Goal: Use online tool/utility: Utilize a website feature to perform a specific function

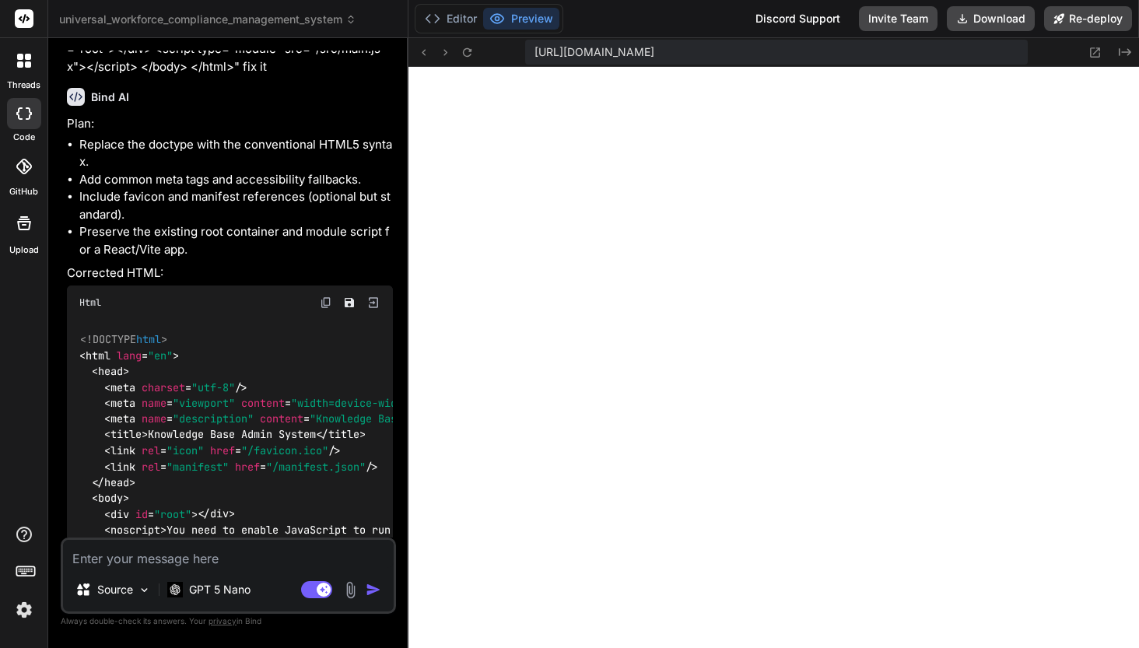
scroll to position [74425, 0]
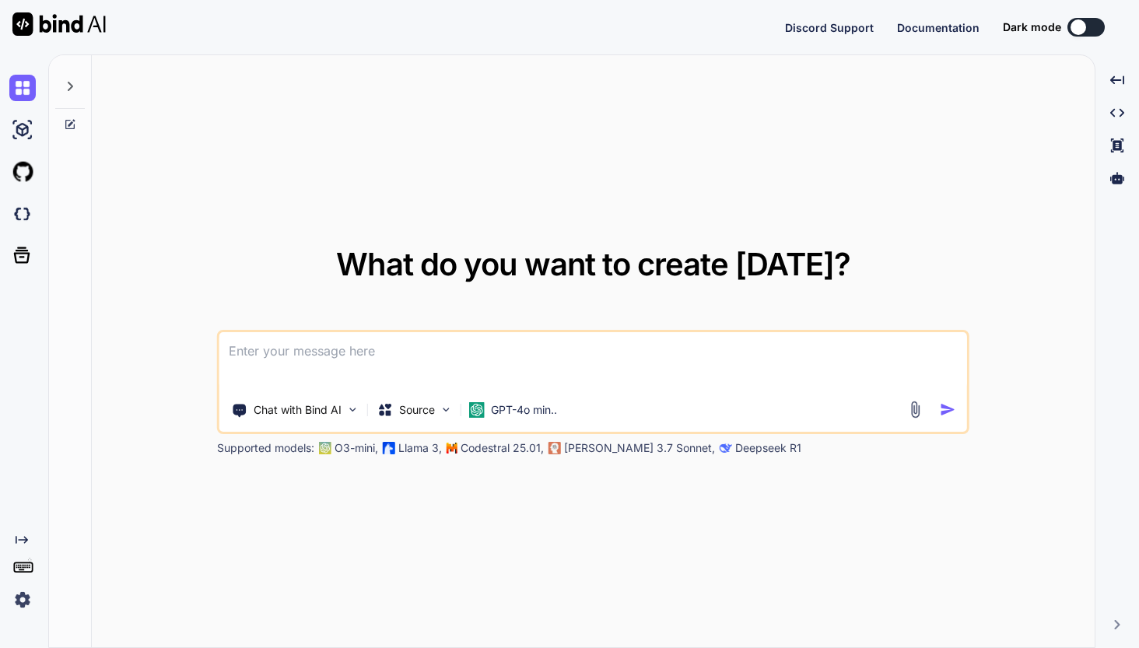
type textarea "x"
click at [20, 215] on img at bounding box center [22, 214] width 26 height 26
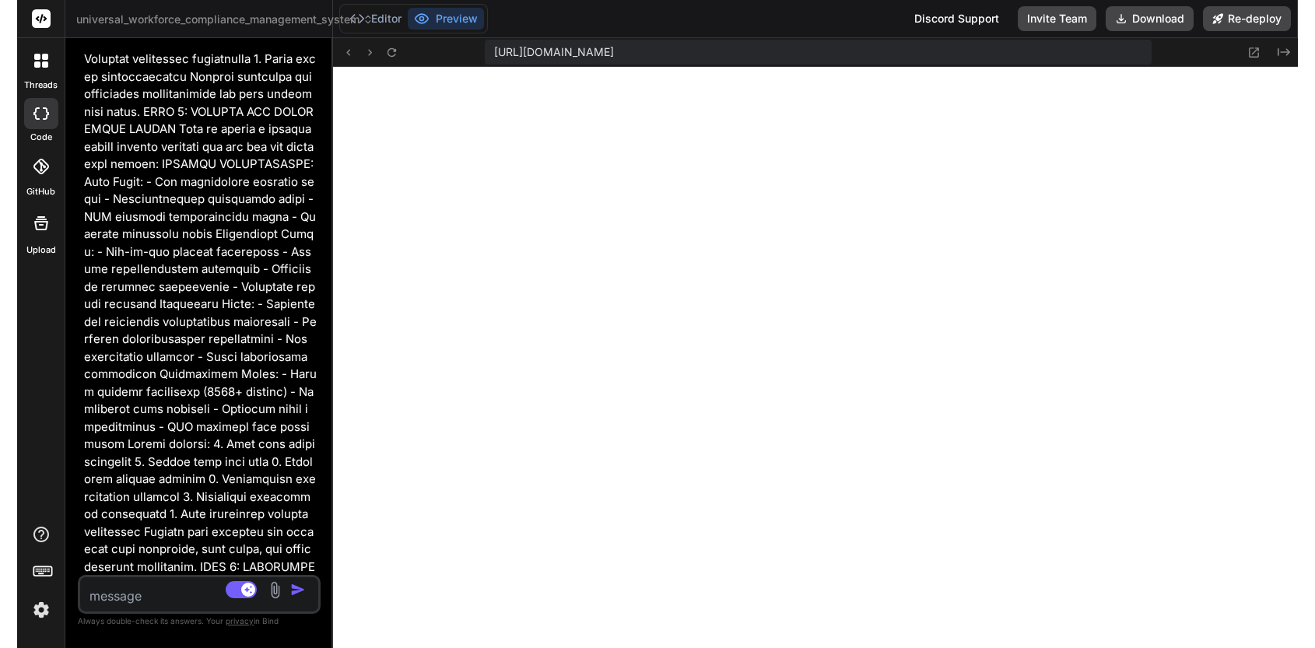
scroll to position [20239, 0]
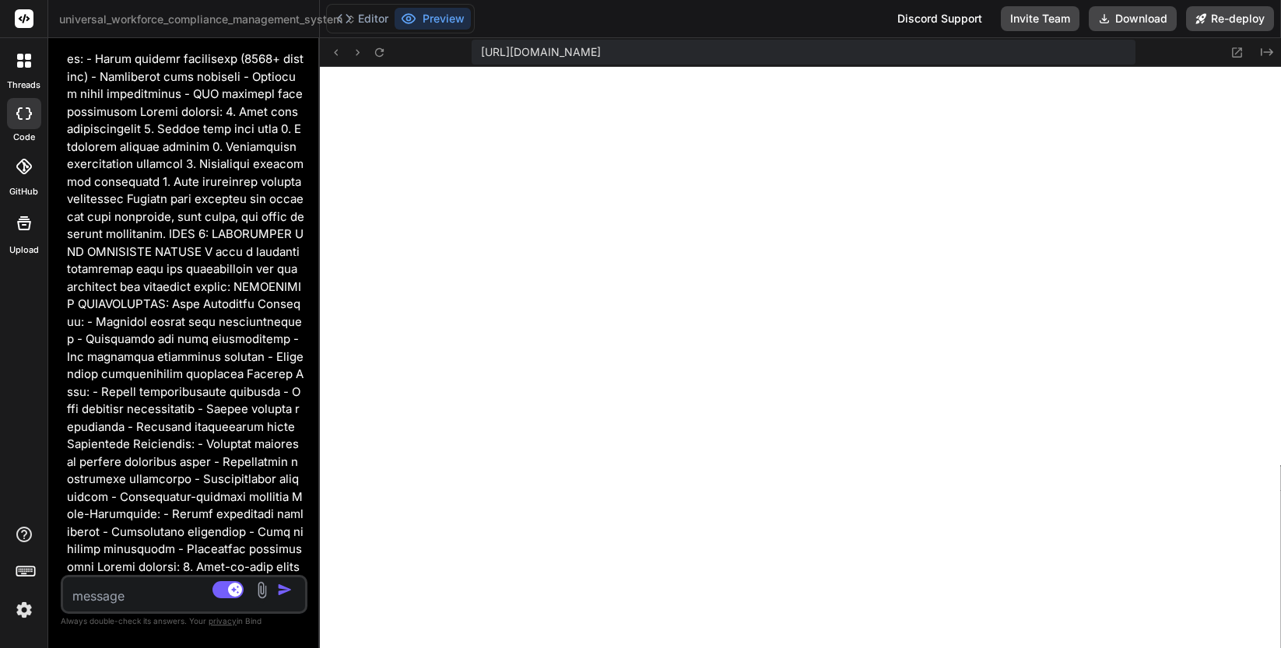
drag, startPoint x: 454, startPoint y: 389, endPoint x: 282, endPoint y: 394, distance: 171.2
click at [282, 394] on div "Bind AI Web Search Created with Pixso. Code Generator You Bind AI I'll implemen…" at bounding box center [184, 343] width 272 height 610
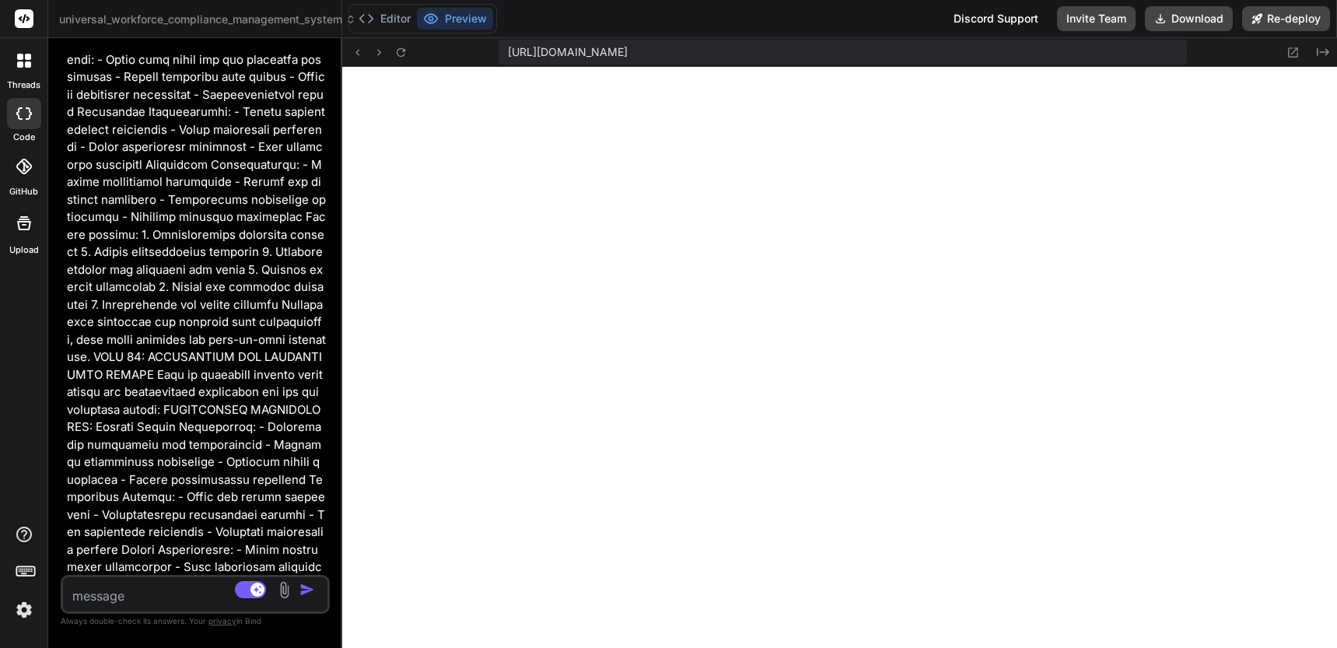
scroll to position [19801, 0]
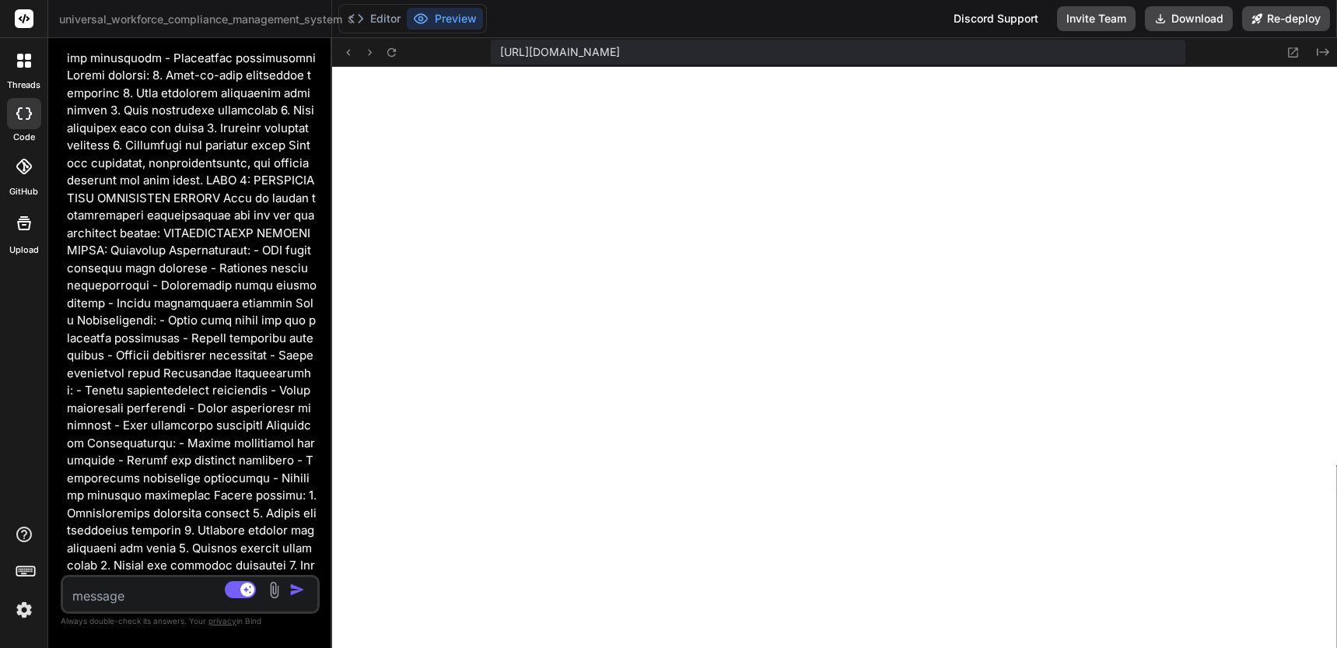
drag, startPoint x: 331, startPoint y: 399, endPoint x: 295, endPoint y: 401, distance: 35.9
click at [295, 401] on div "Bind AI Web Search Created with Pixso. Code Generator You Bind AI I'll implemen…" at bounding box center [190, 343] width 284 height 610
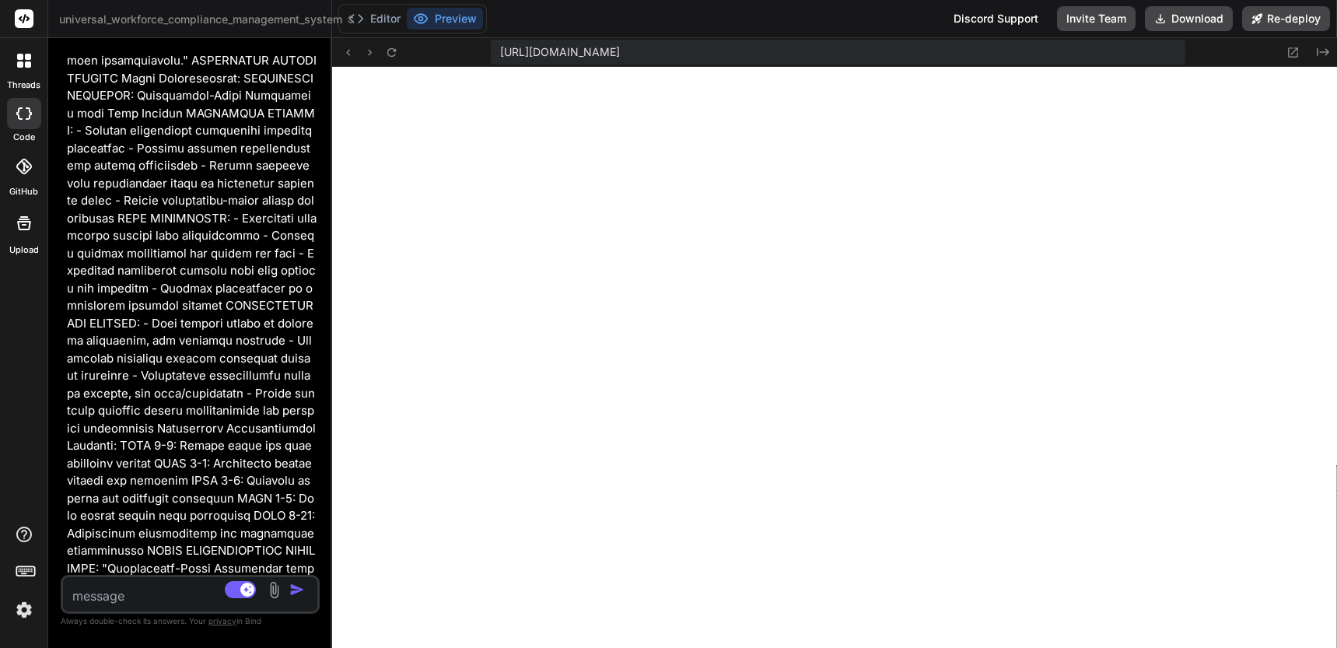
scroll to position [22304, 0]
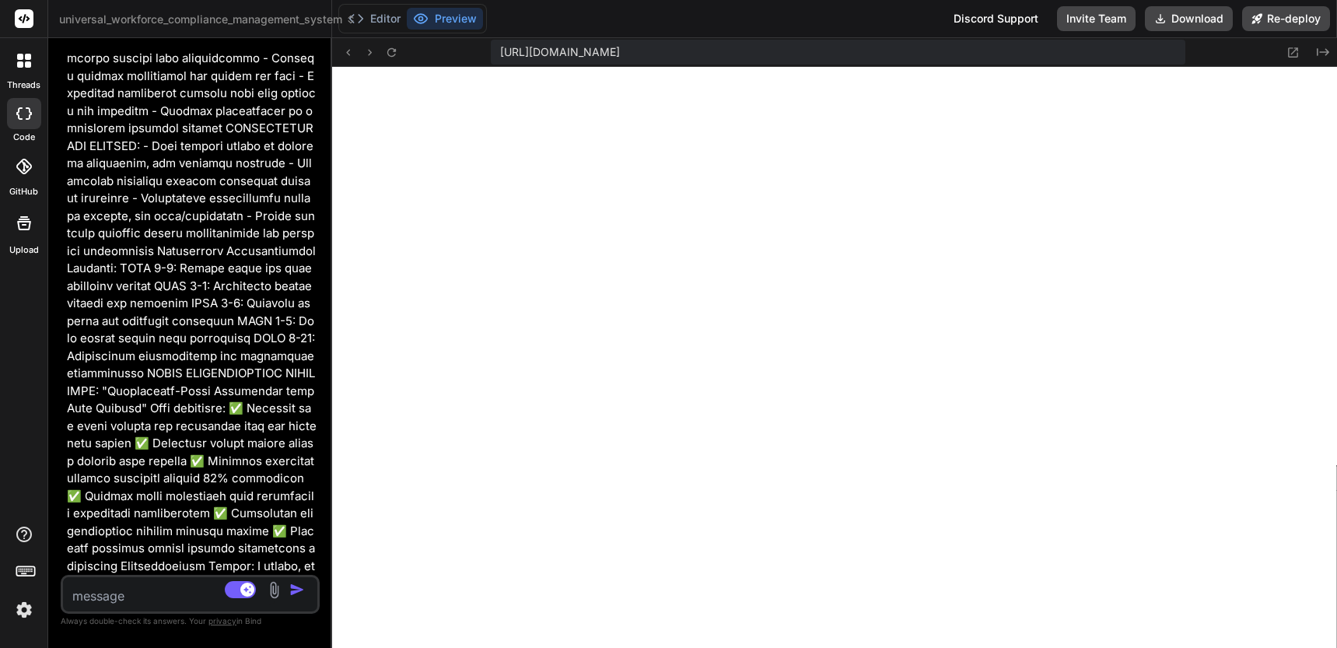
click at [164, 588] on textarea at bounding box center [169, 591] width 212 height 28
type textarea "x"
type textarea "A"
type textarea "x"
type textarea "An"
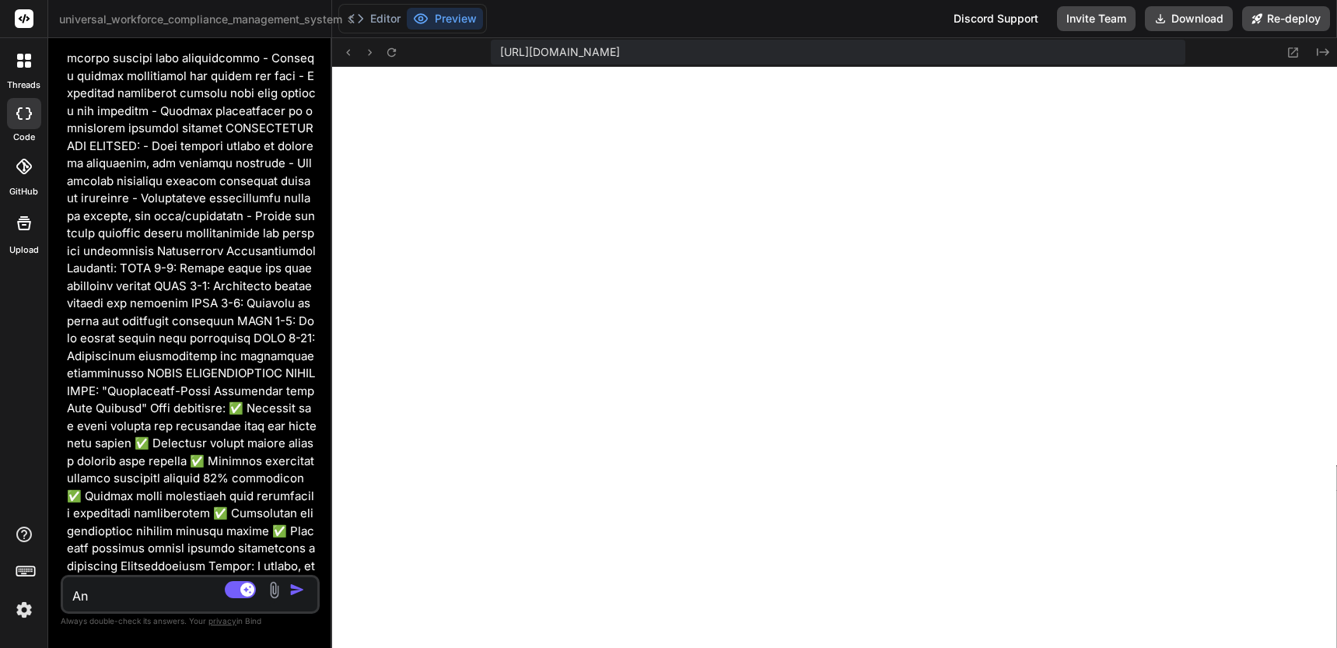
type textarea "x"
type textarea "Ana"
type textarea "x"
type textarea "Anal"
type textarea "x"
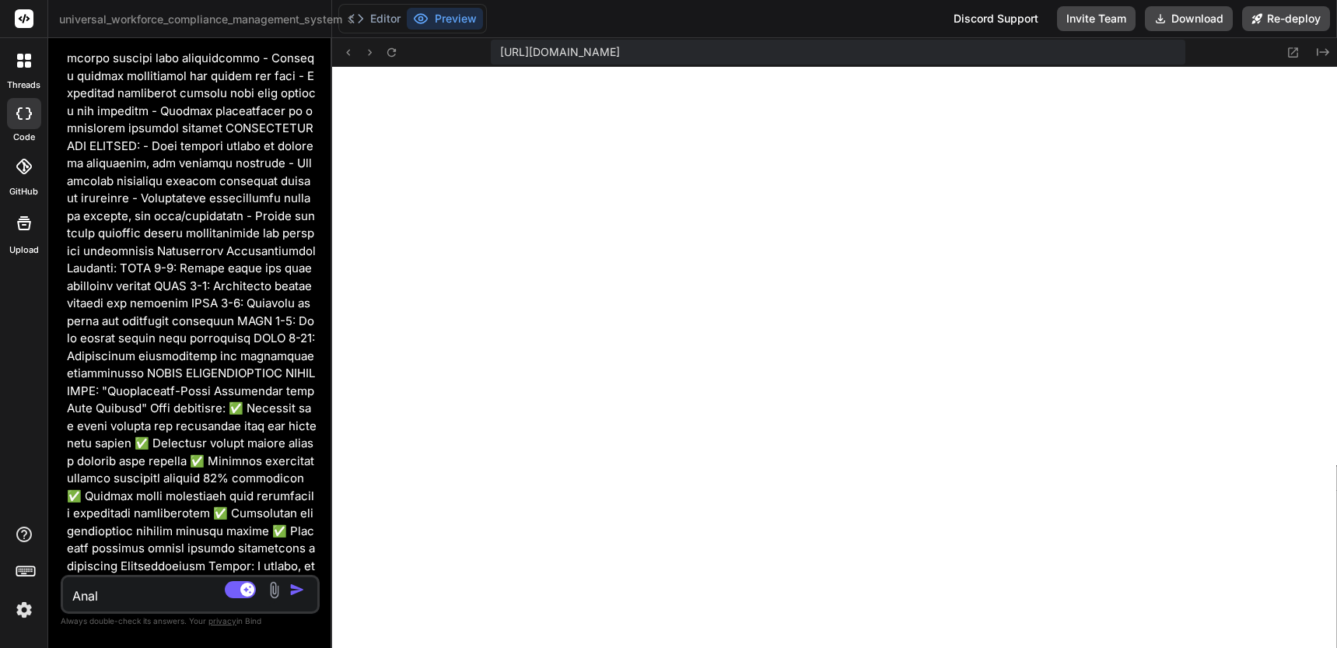
type textarea "Analy"
type textarea "x"
type textarea "Analys"
type textarea "x"
type textarea "Analysi"
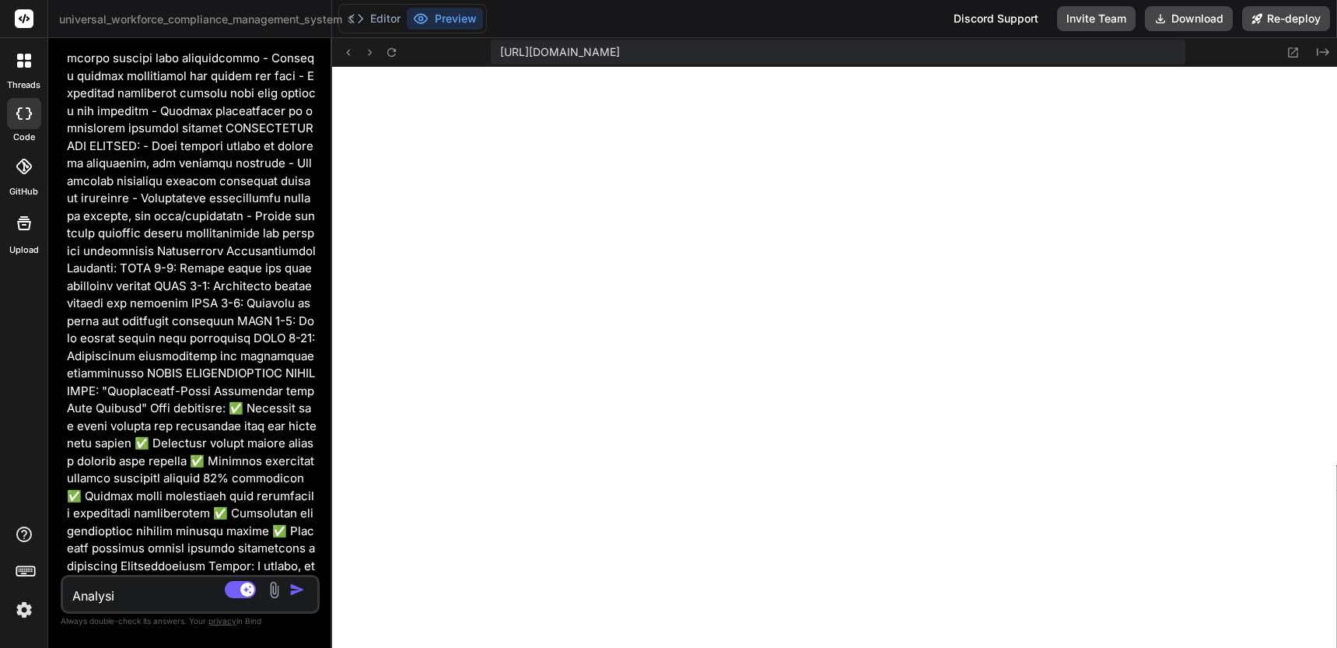
type textarea "x"
type textarea "Analysis"
type textarea "x"
type textarea "Analysis"
type textarea "x"
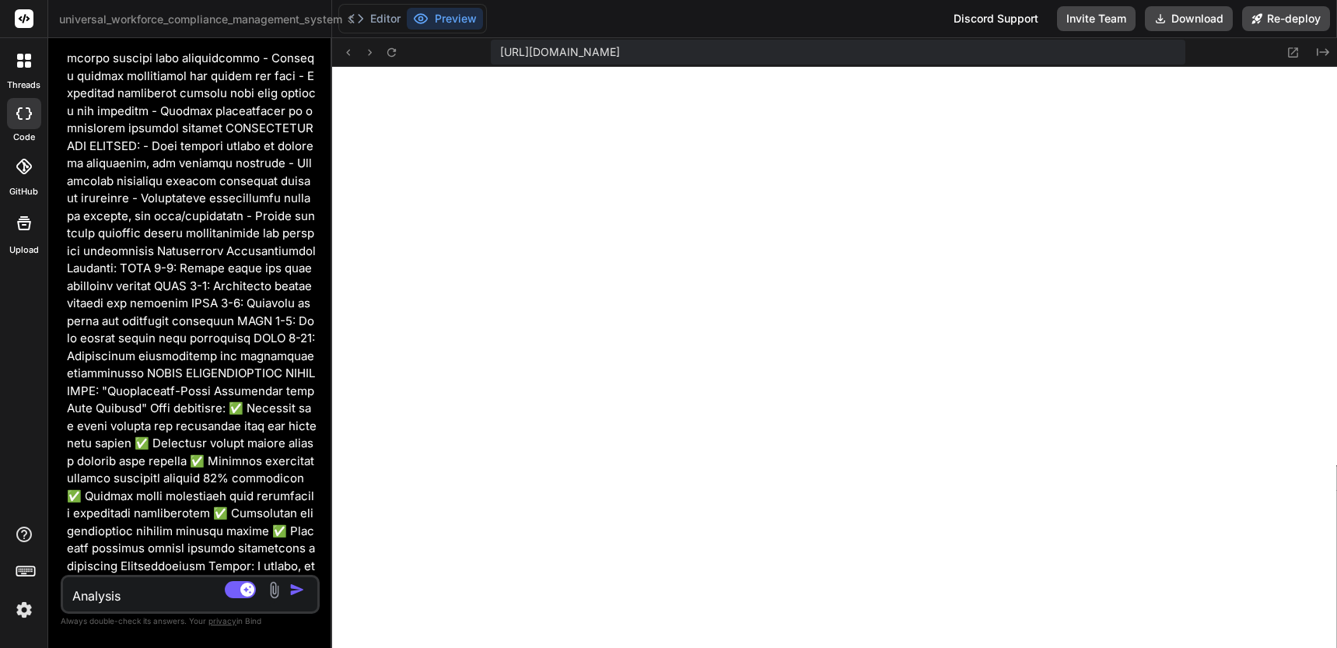
type textarea "Analysis a"
type textarea "x"
type textarea "Analysis an"
type textarea "x"
type textarea "Analysis and"
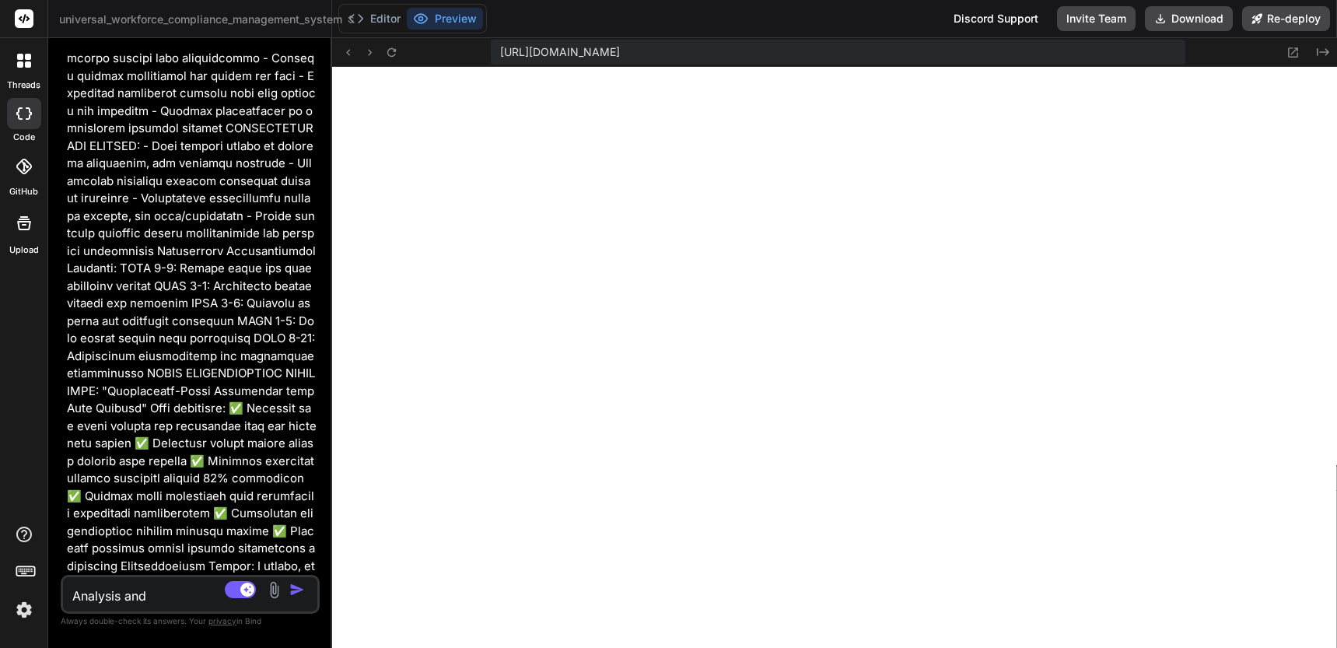
type textarea "x"
type textarea "Analysis and"
type textarea "x"
type textarea "Analysis and f"
type textarea "x"
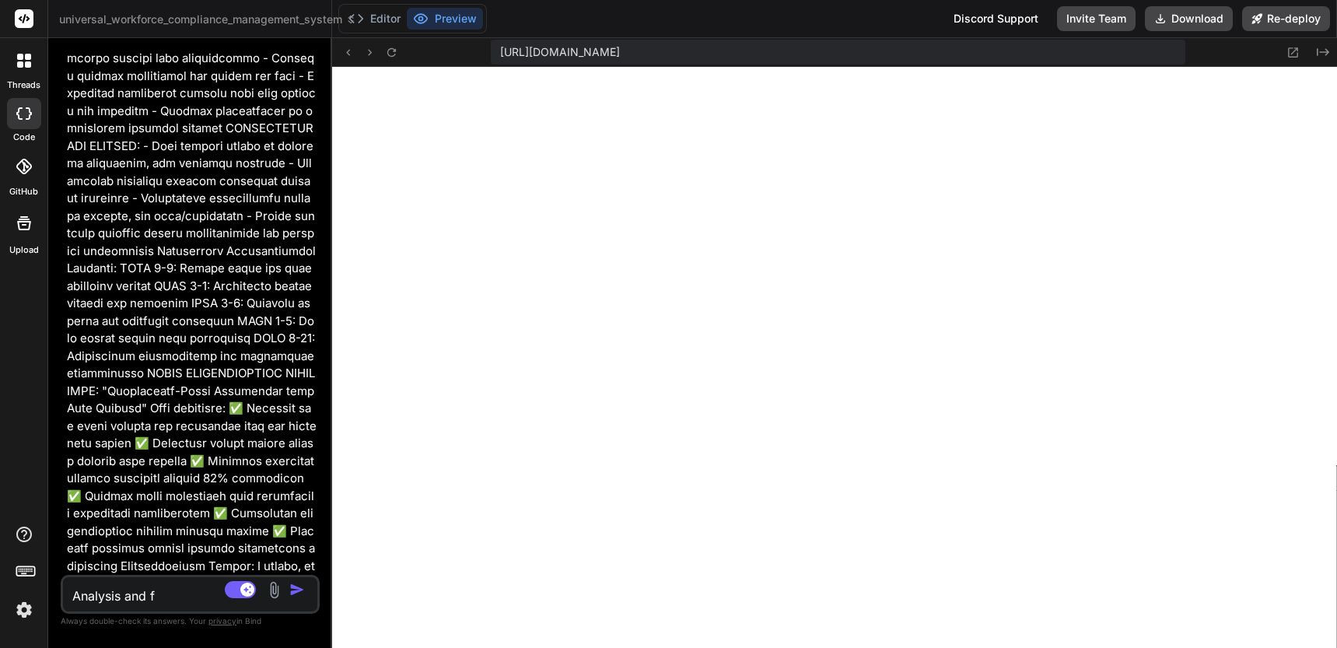
type textarea "Analysis and fi"
type textarea "x"
type textarea "Analysis and fix"
type textarea "x"
type textarea "Analysis and fix"
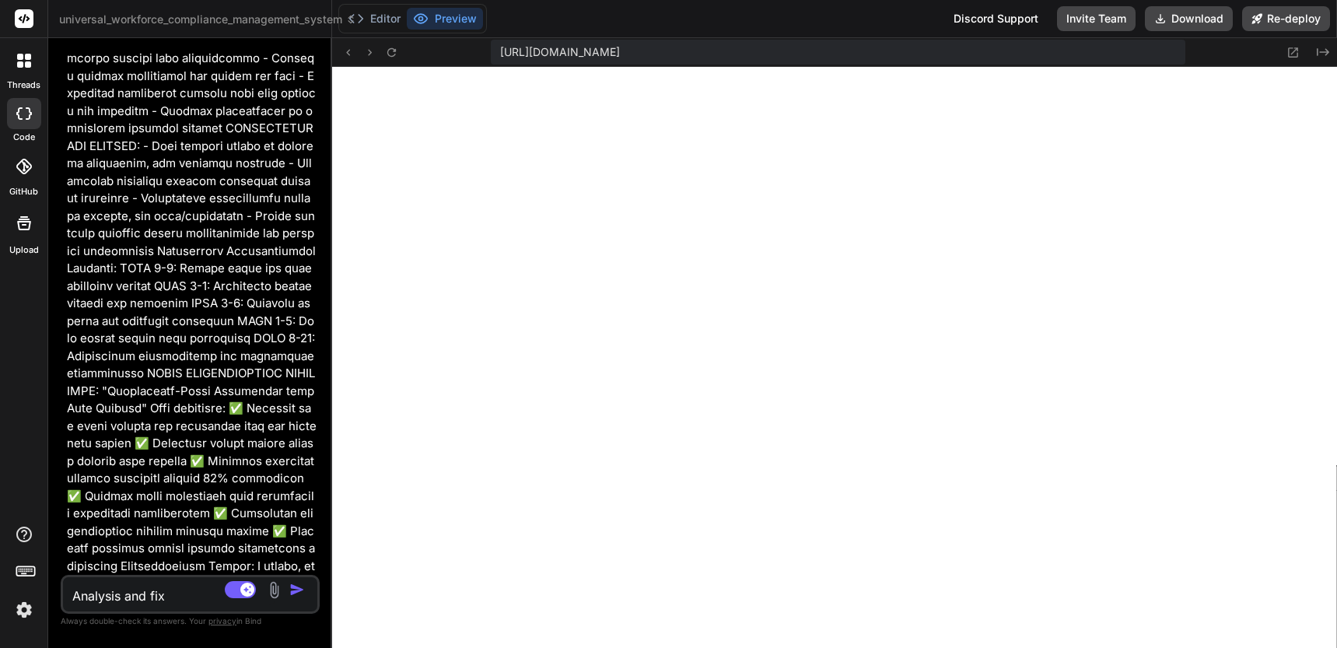
type textarea "x"
type textarea "Analysis and fix"
type textarea "x"
type textarea "Analysis and fi"
type textarea "x"
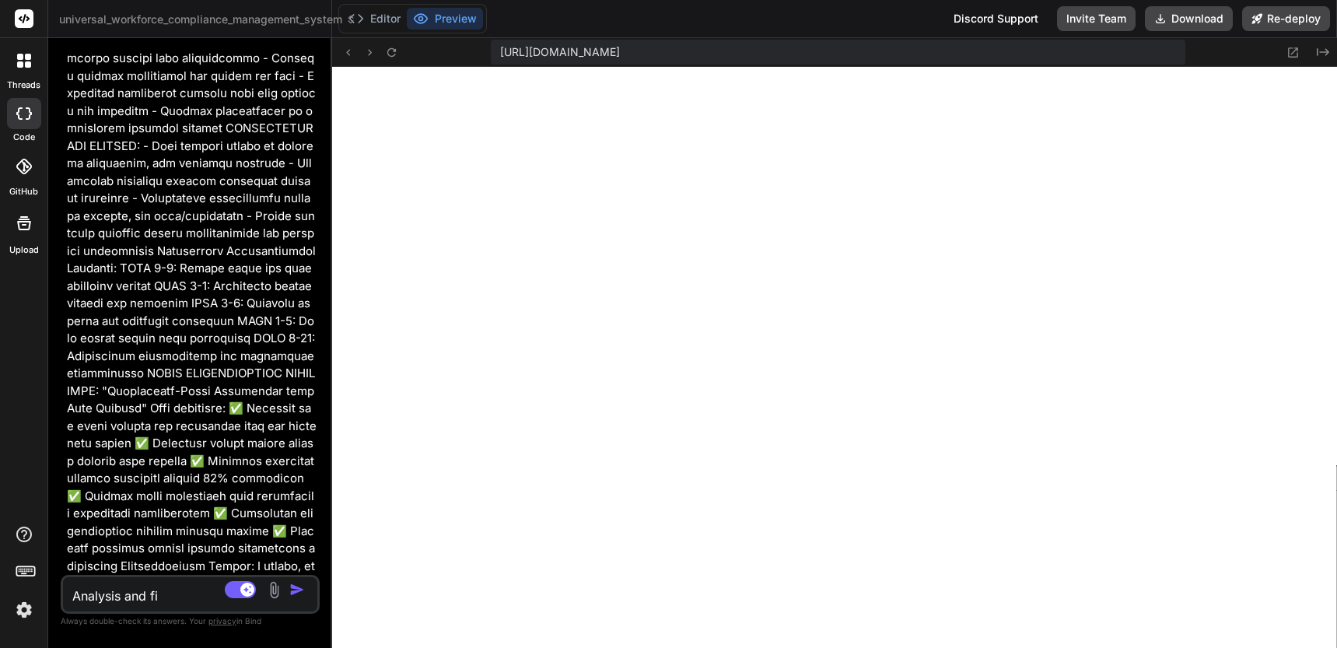
type textarea "Analysis and f"
type textarea "x"
type textarea "Analysis and"
type textarea "x"
type textarea "Analysis and r"
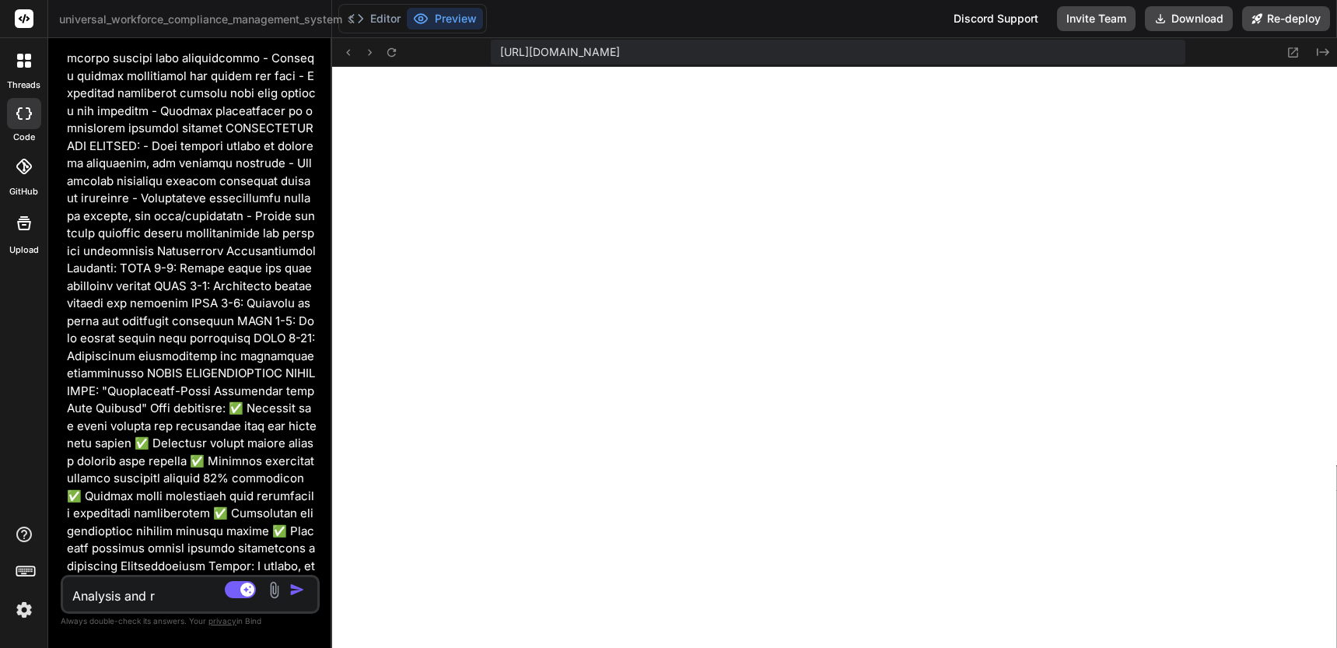
type textarea "x"
type textarea "Analysis and re"
type textarea "x"
type textarea "Analysis and rec"
type textarea "x"
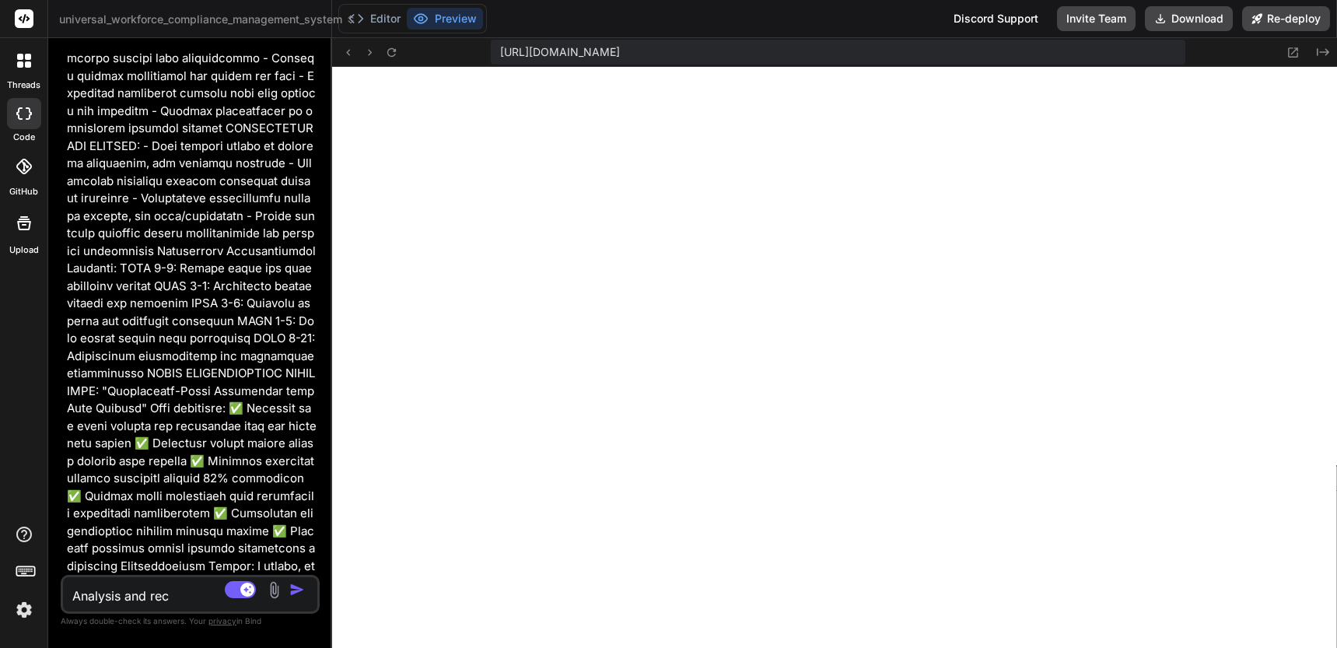
type textarea "Analysis and reco"
type textarea "x"
type textarea "Analysis and recom"
type textarea "x"
type textarea "Analysis and recomm"
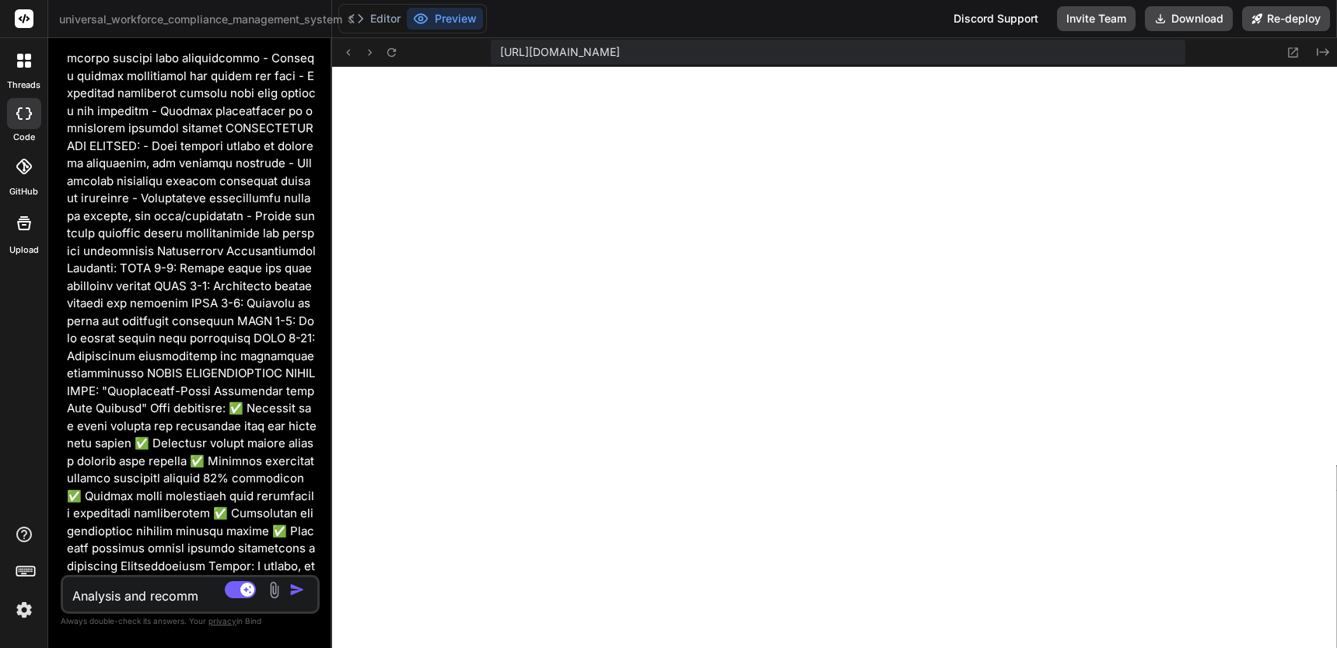
type textarea "x"
type textarea "Analysis and recomme"
type textarea "x"
type textarea "Analysis and recommen"
type textarea "x"
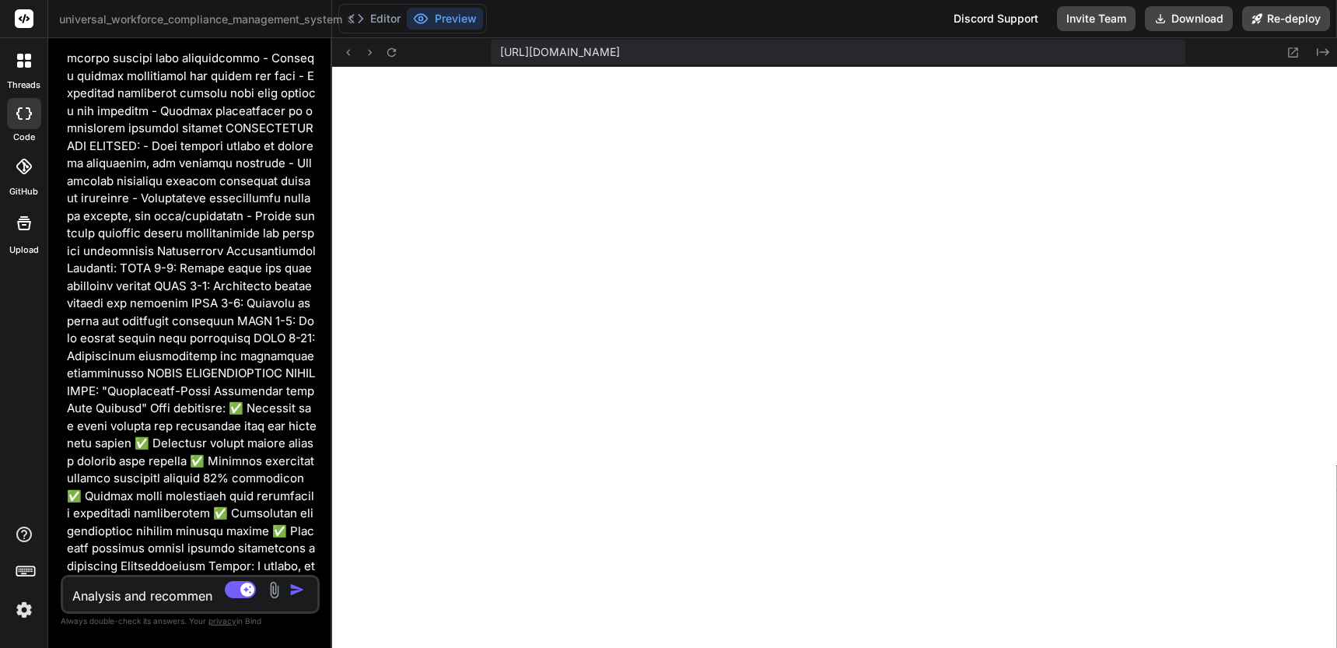
type textarea "Analysis and recommend"
type textarea "x"
type textarea "Analysis and recommend"
type textarea "x"
type textarea "Analysis and recommend t"
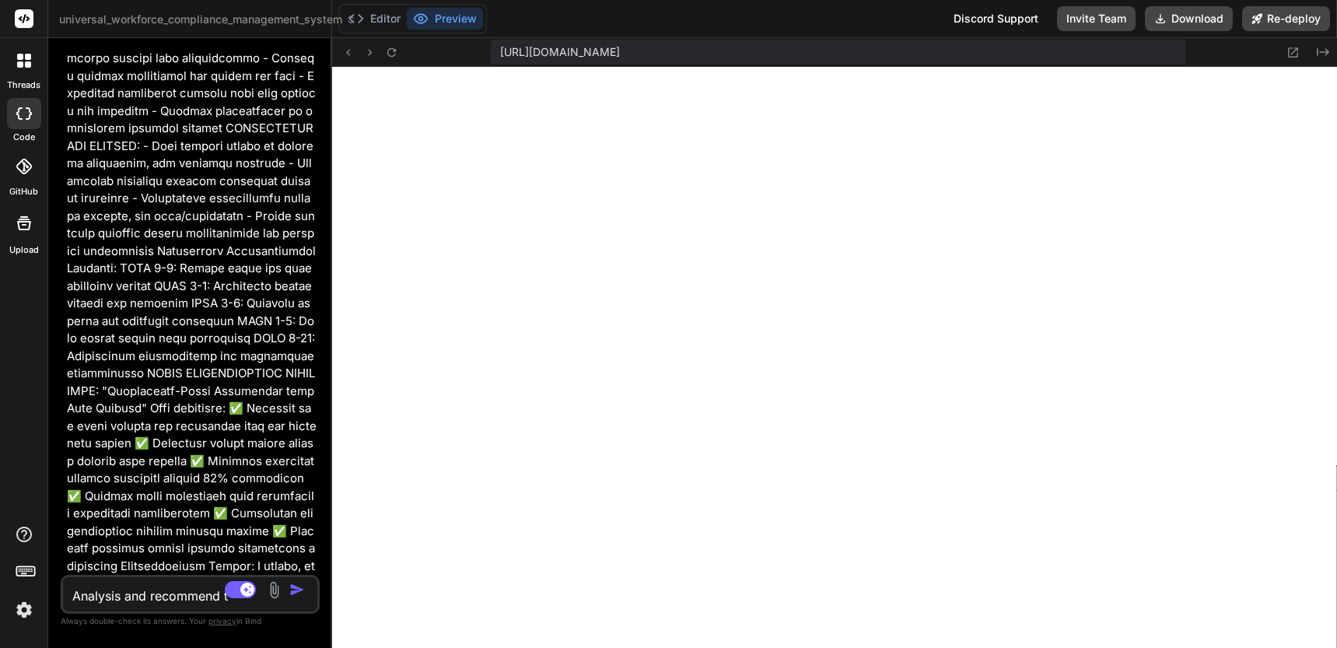
type textarea "x"
type textarea "Analysis and recommend th"
type textarea "x"
type textarea "Analysis and recommend the"
type textarea "x"
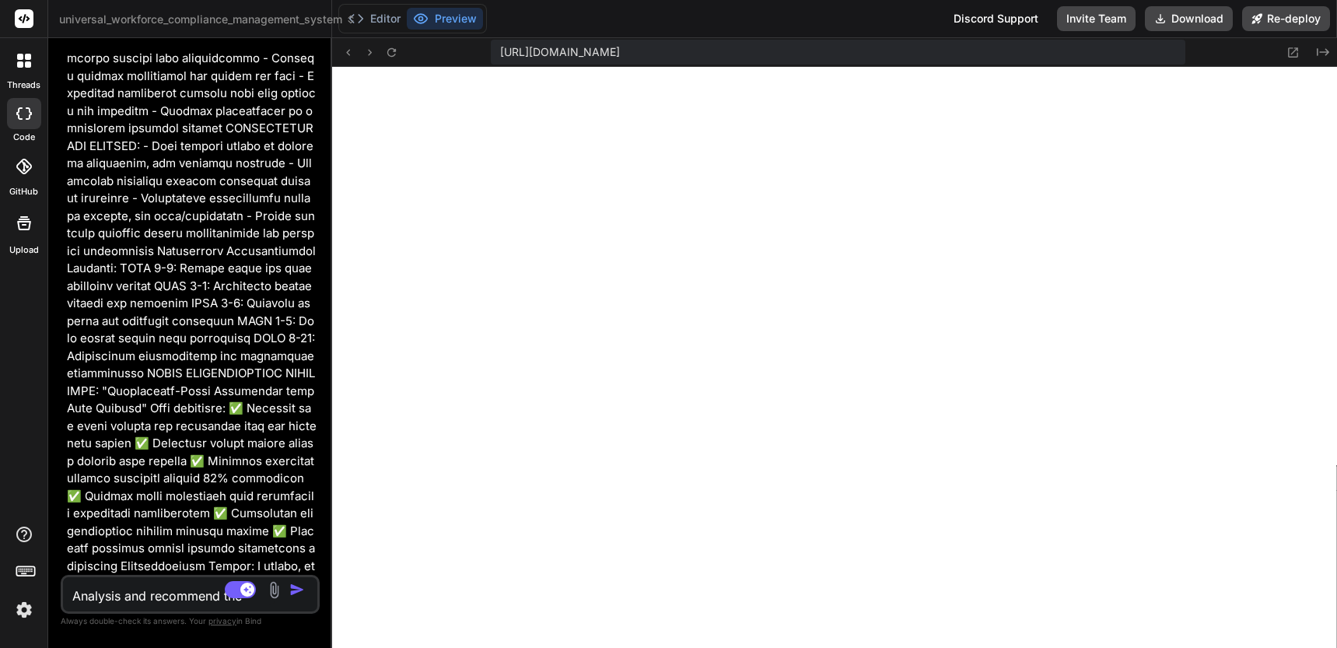
type textarea "Analysis and recommend the"
type textarea "x"
type textarea "Analysis and recommend the f"
type textarea "x"
type textarea "Analysis and recommend the fi"
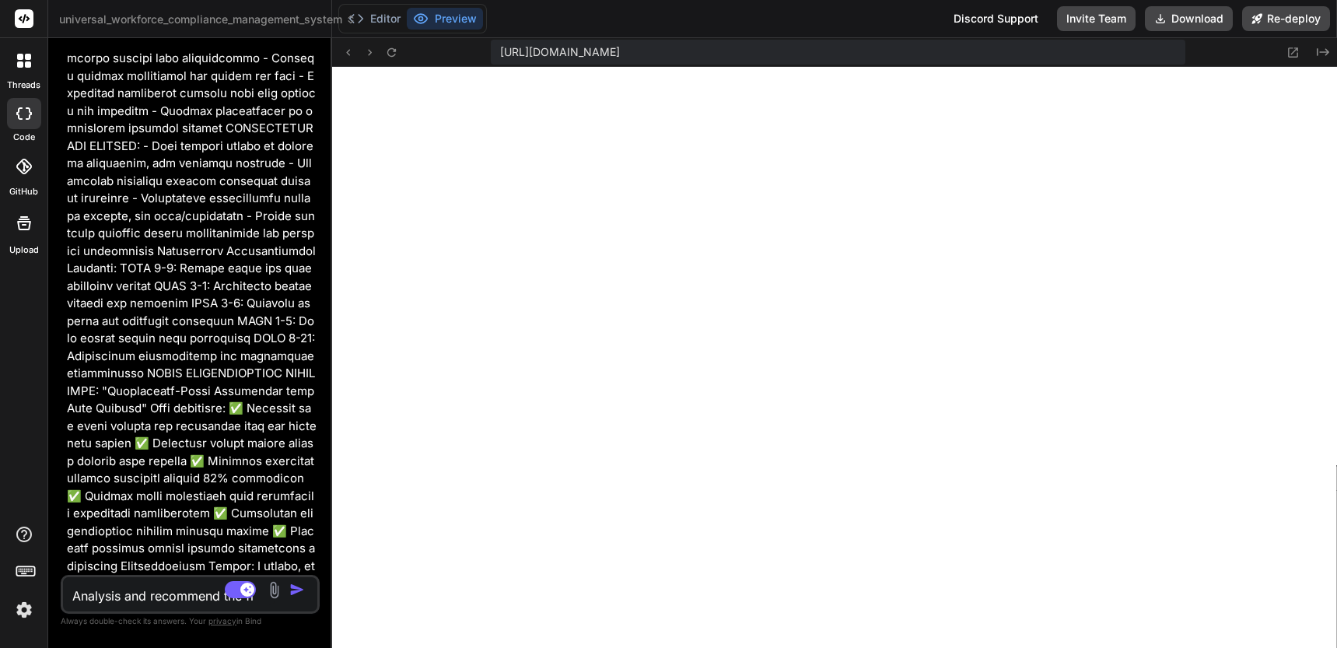
type textarea "x"
type textarea "Analysis and recommend the fix"
type textarea "x"
type textarea "Analysis and recommend the fix"
type textarea "x"
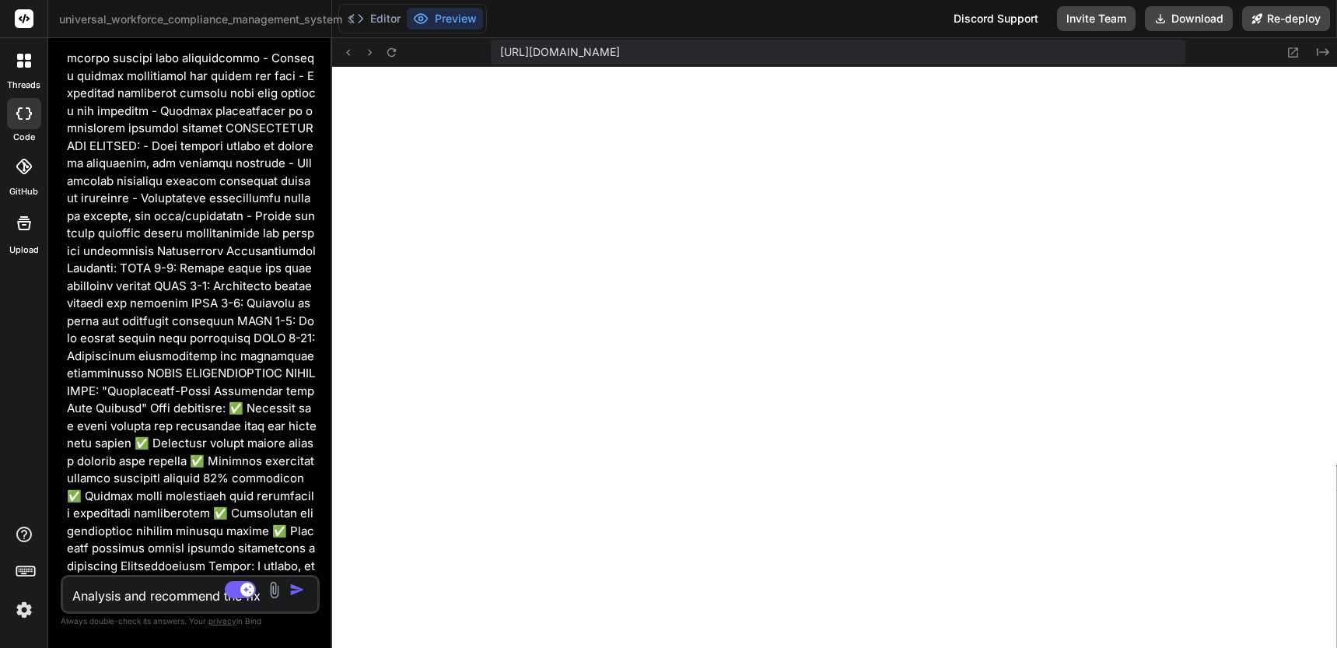
type textarea "Analysis and recommend the fix"
type textarea "x"
type textarea "Analysis and recommend the fi"
type textarea "x"
type textarea "Analysis and recommend the f"
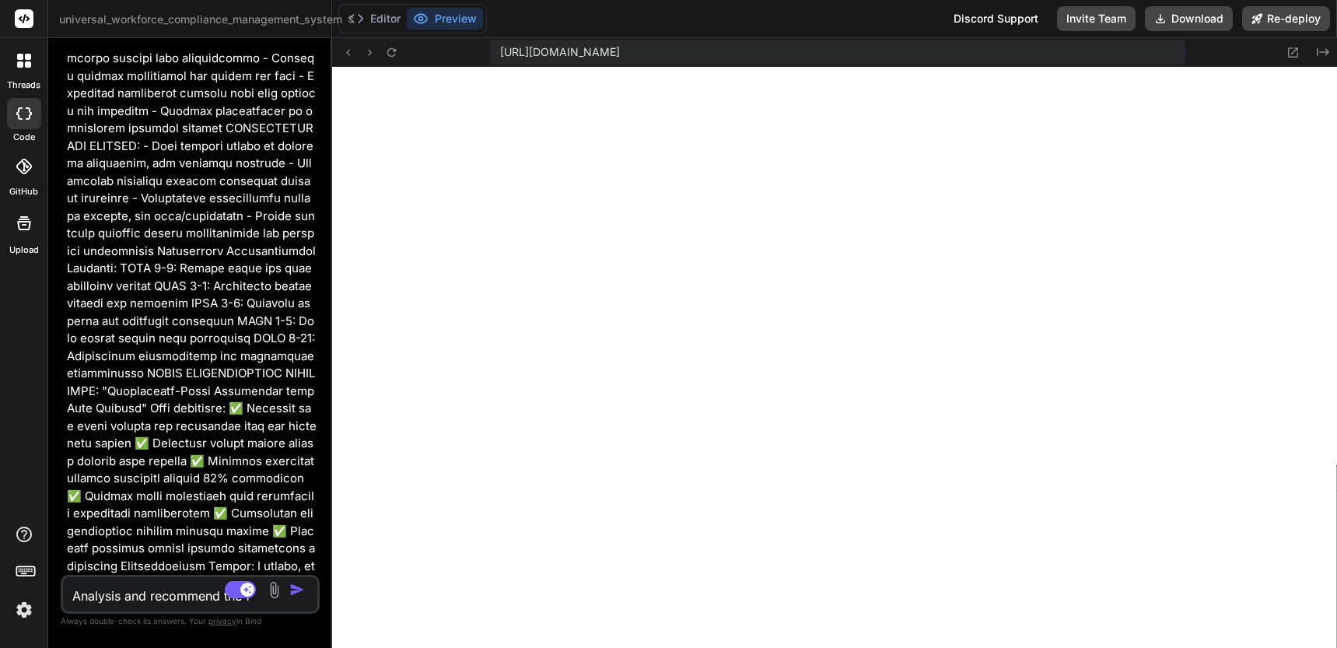
type textarea "x"
type textarea "Analysis and recommend the"
type textarea "x"
type textarea "Analysis and recommend the"
type textarea "x"
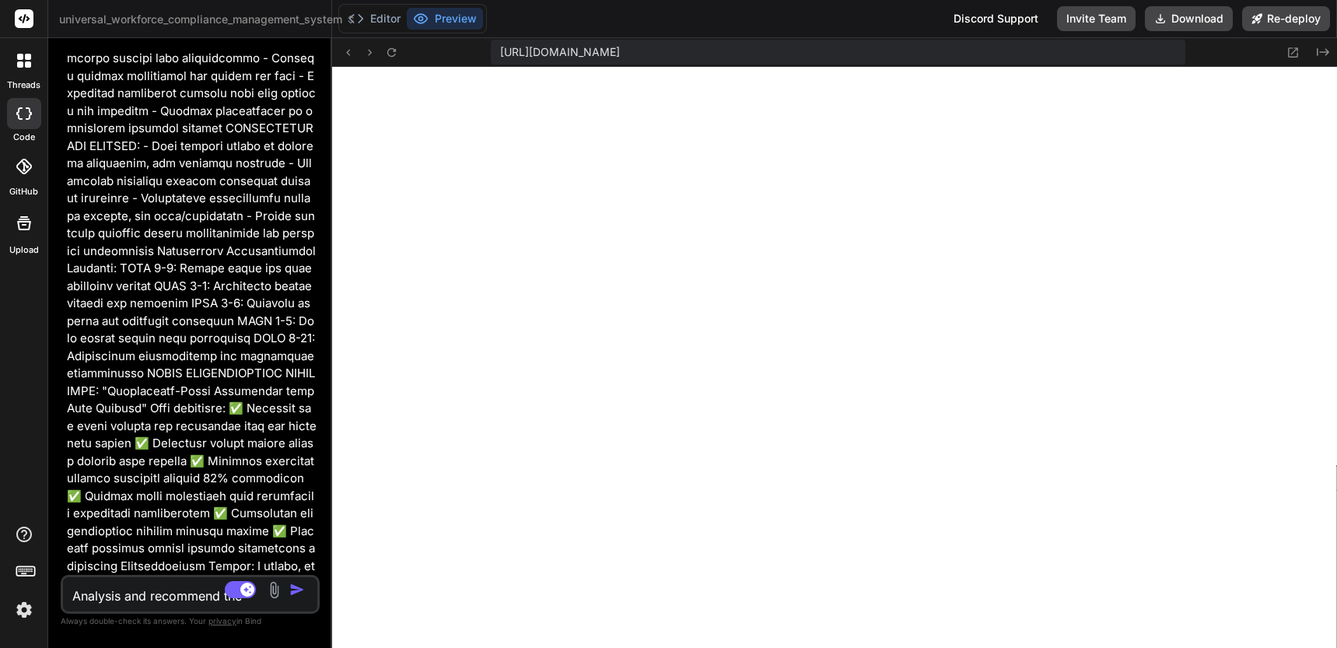
type textarea "Analysis and recommend th"
type textarea "x"
type textarea "Analysis and recommend t"
type textarea "x"
type textarea "Analysis and recommend"
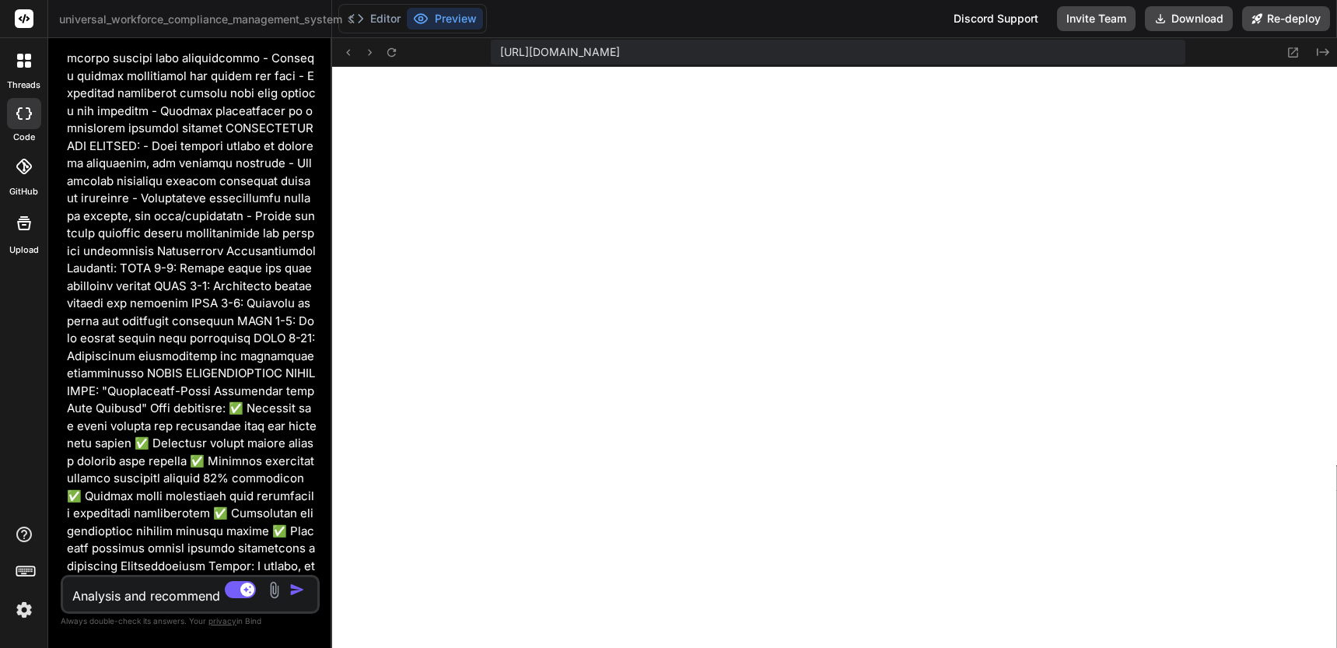
type textarea "x"
type textarea "Analysis and recommend a"
type textarea "x"
type textarea "Analysis and recommend an"
type textarea "x"
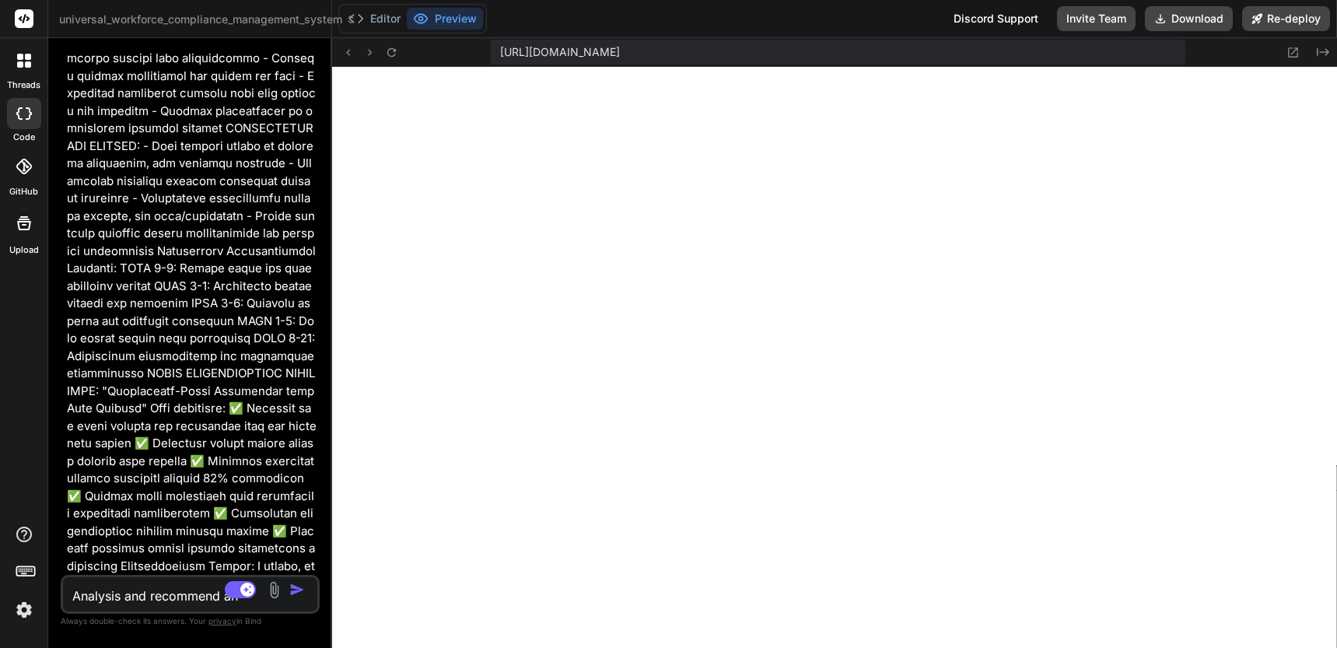
type textarea "Analysis and recommend and"
type textarea "x"
type textarea "Analysis and recommend and"
type textarea "x"
type textarea "Analysis and recommend and e"
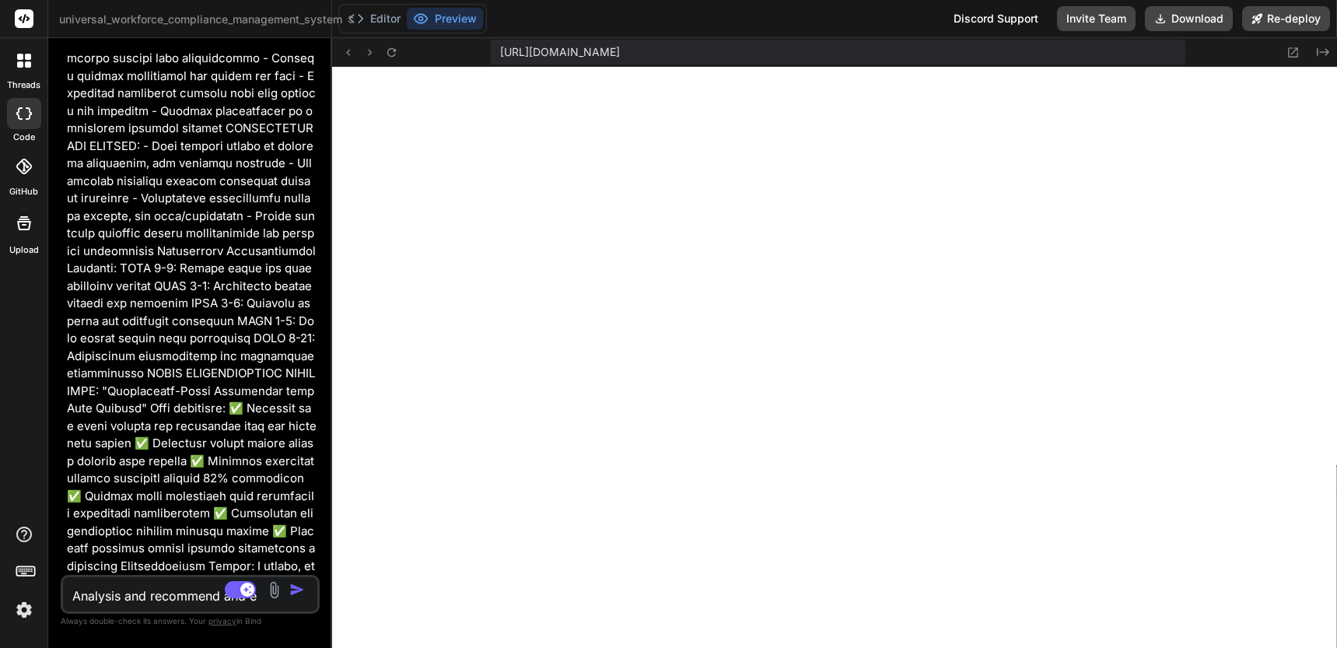
type textarea "x"
type textarea "Analysis and recommend and en"
type textarea "x"
type textarea "Analysis and recommend and enh"
type textarea "x"
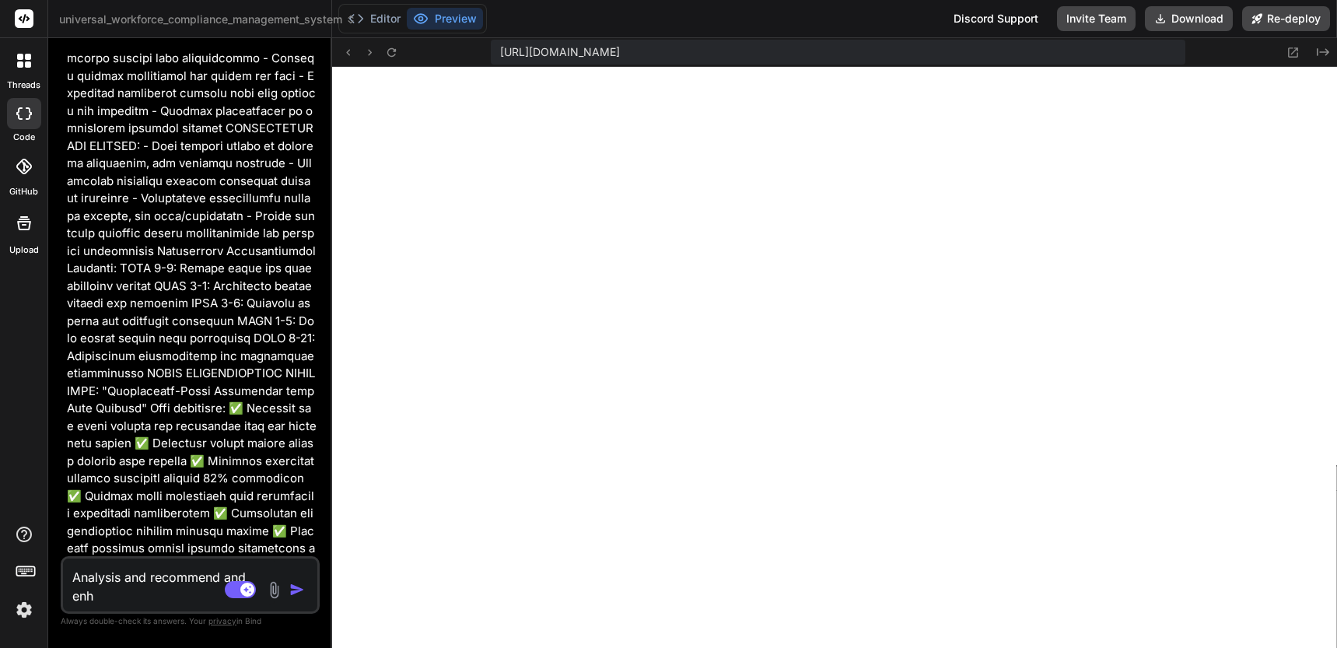
type textarea "Analysis and recommend and enha"
type textarea "x"
type textarea "Analysis and recommend and enhan"
type textarea "x"
type textarea "Analysis and recommend and enhanc"
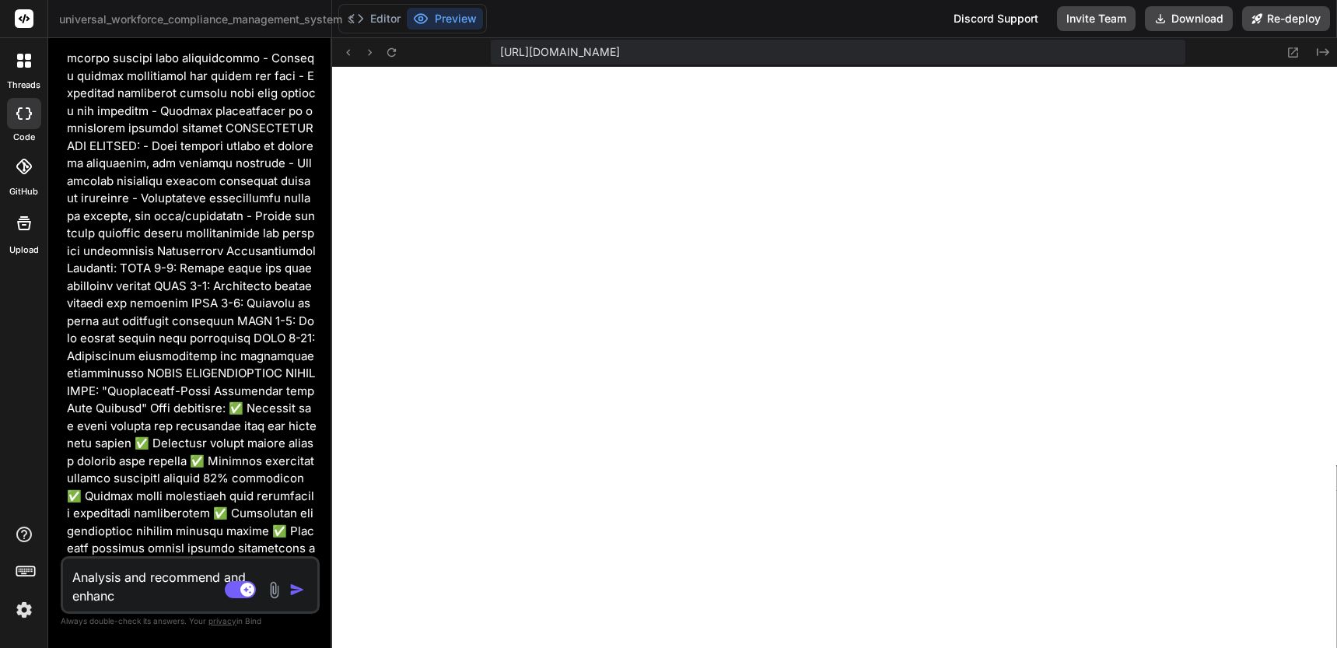
type textarea "x"
type textarea "Analysis and recommend and enhance"
type textarea "x"
type textarea "Analysis and recommend and enhance"
type textarea "x"
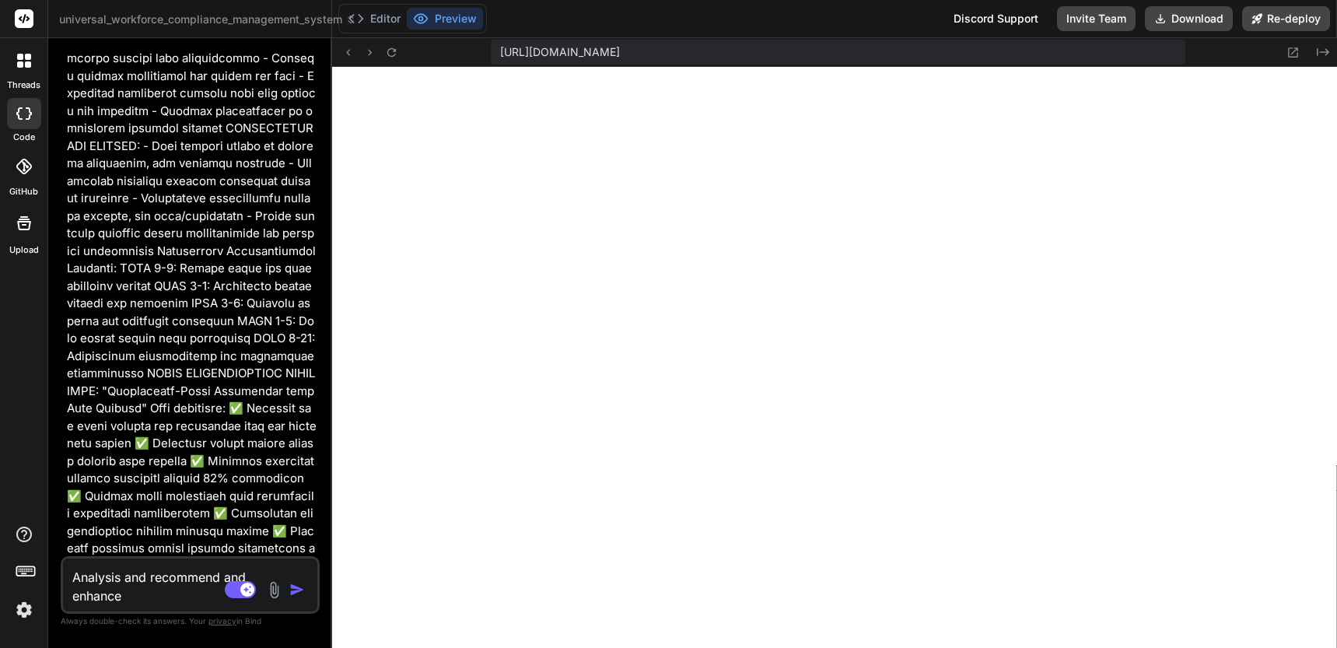
type textarea "Analysis and recommend and enhance f"
type textarea "x"
type textarea "Analysis and recommend and enhance fi"
type textarea "x"
type textarea "Analysis and recommend and enhance fix"
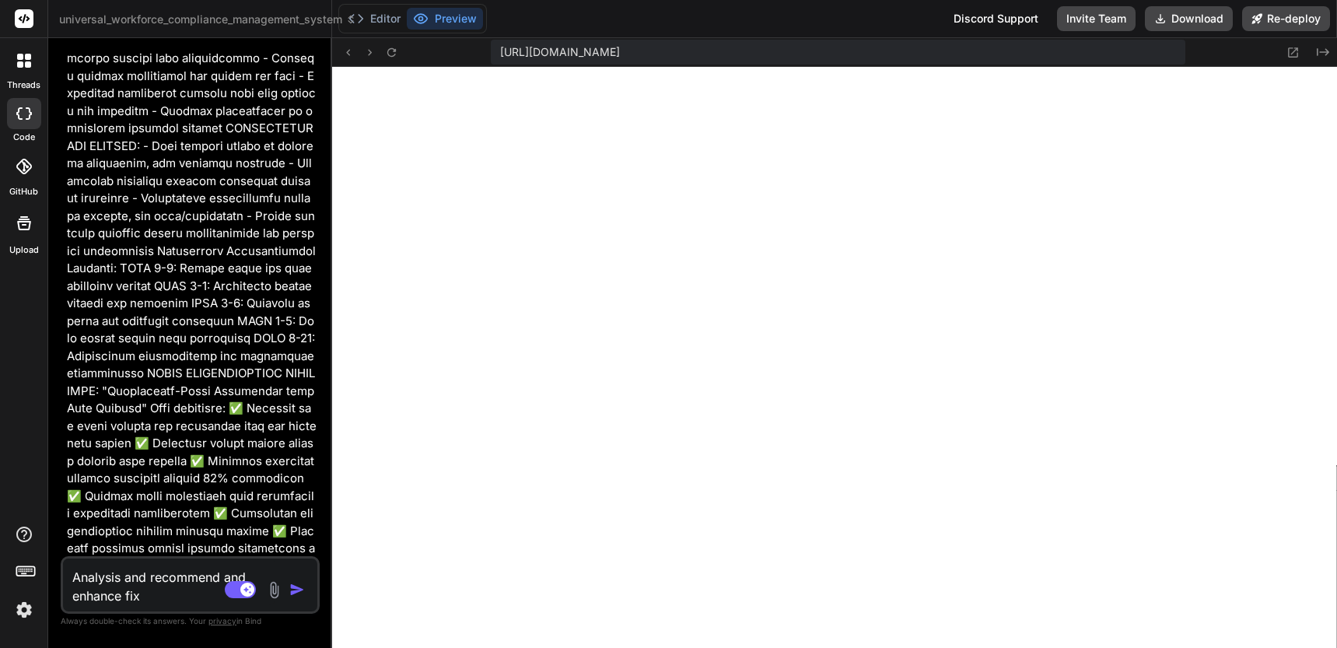
type textarea "x"
type textarea "Analysis and recommend and enhance fix"
type textarea "x"
type textarea "Analysis and recommend and enhance fix so"
type textarea "x"
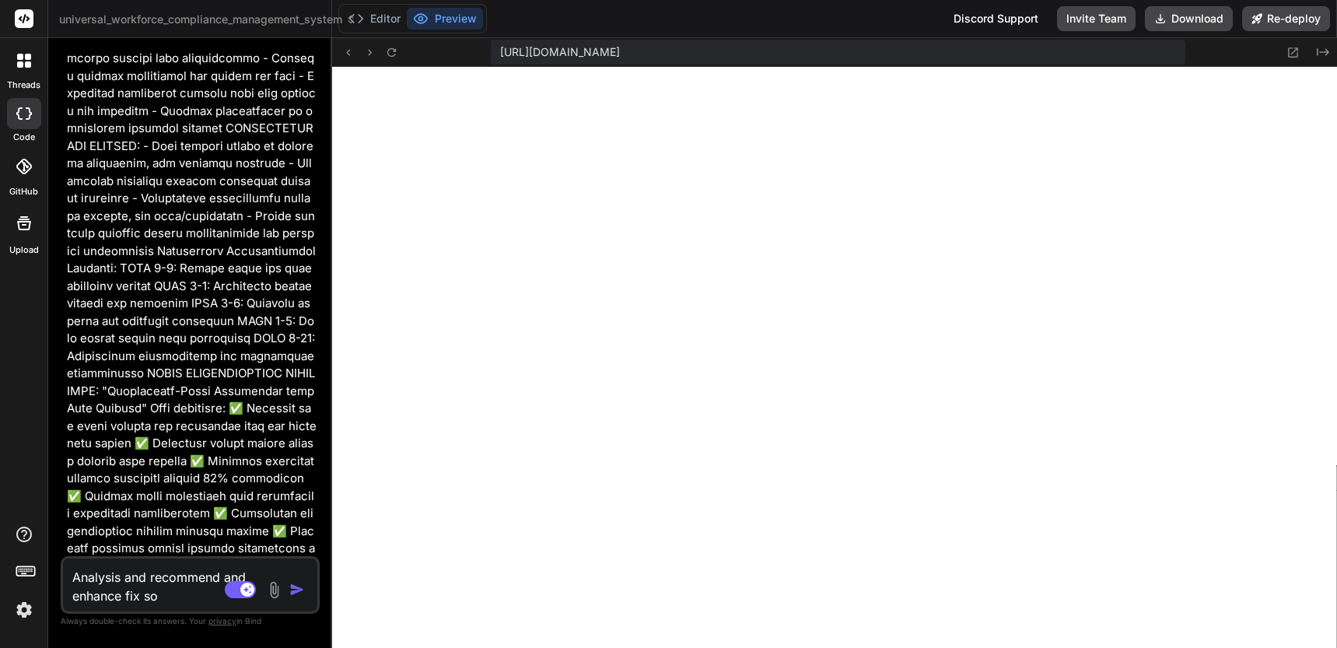
type textarea "Analysis and recommend and enhance fix sol"
type textarea "x"
type textarea "Analysis and recommend and enhance fix solu"
type textarea "x"
type textarea "Analysis and recommend and enhance fix solut"
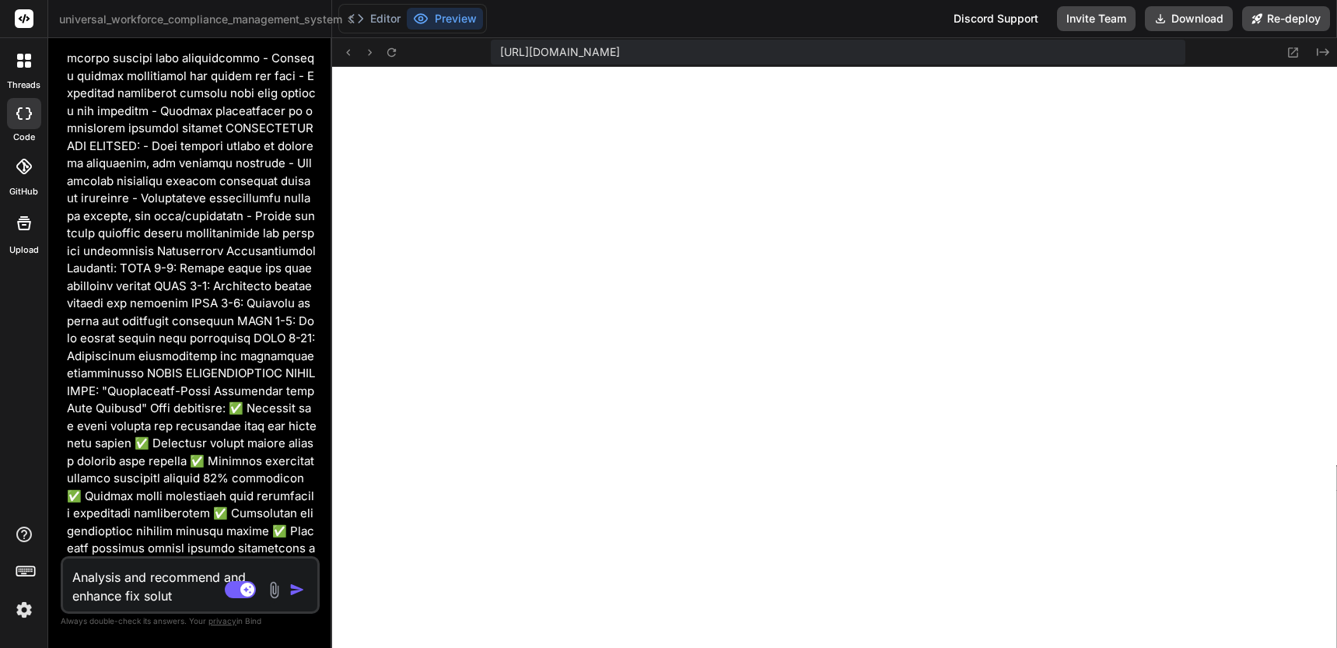
type textarea "x"
type textarea "Analysis and recommend and enhance fix soluti"
type textarea "x"
type textarea "Analysis and recommend and enhance fix solutio"
type textarea "x"
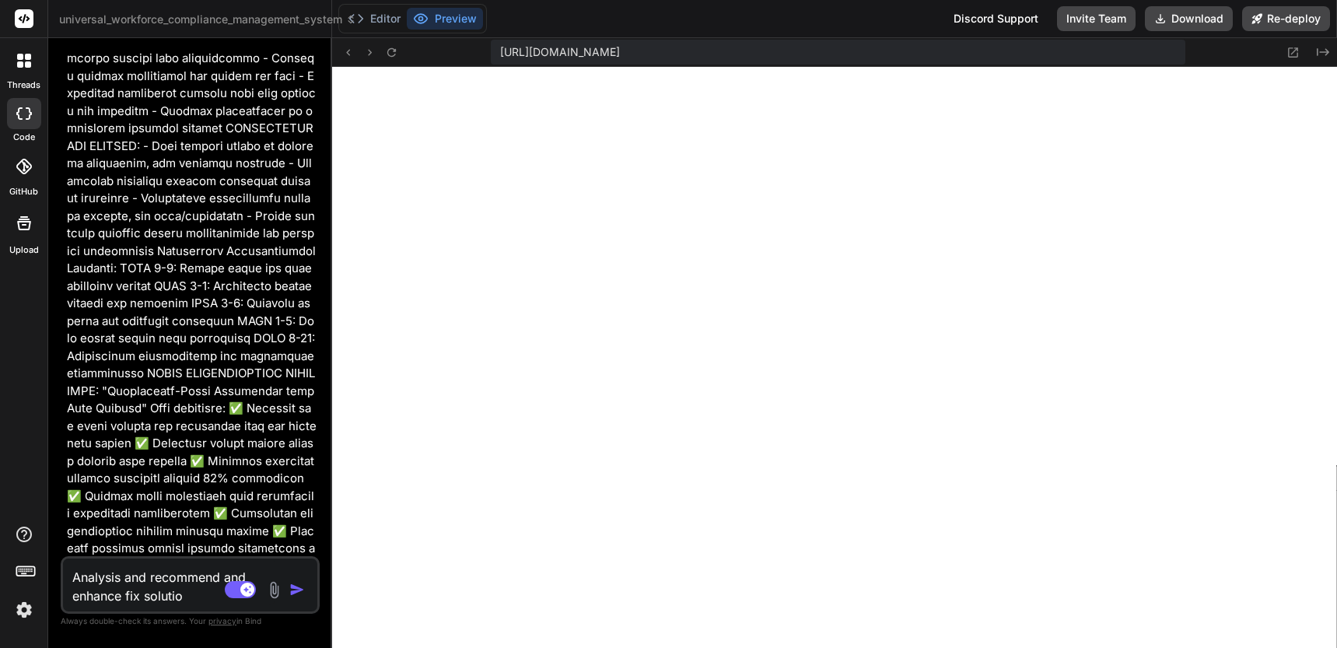
type textarea "Analysis and recommend and enhance fix solution"
type textarea "x"
type textarea "Analysis and recommend and enhance fix solution"
type textarea "x"
type textarea "Analysis and recommend and enhance fix solution f"
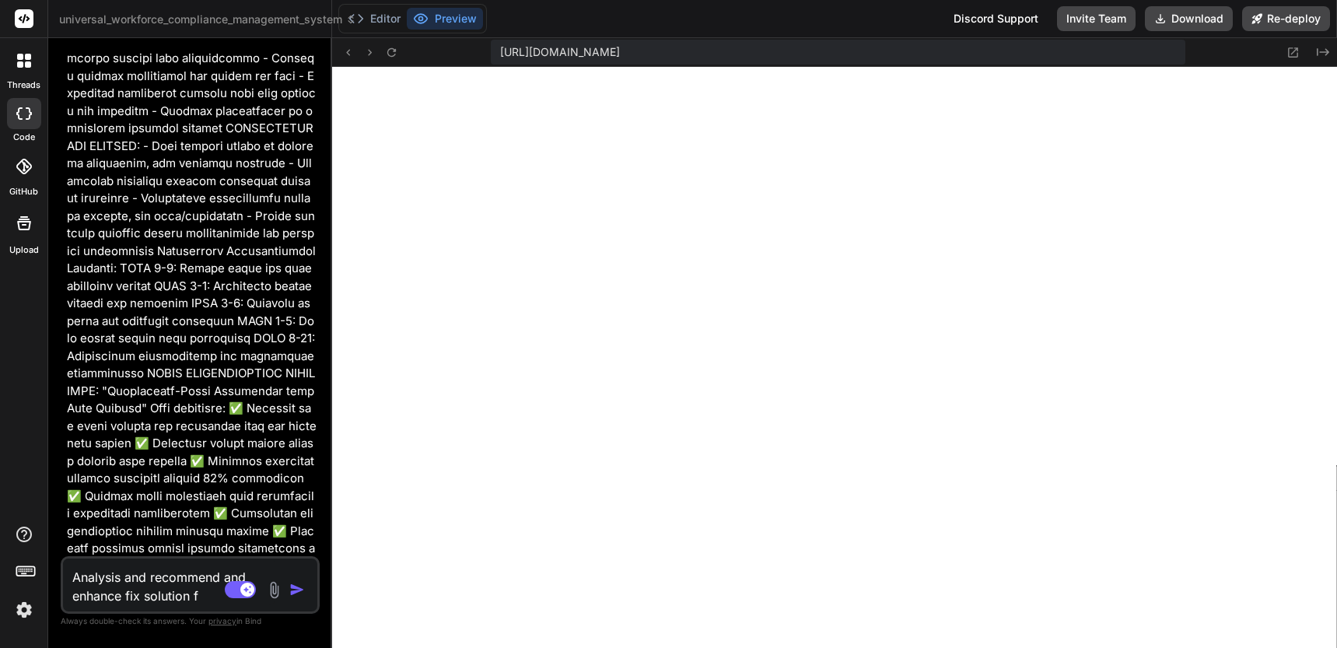
type textarea "x"
type textarea "Analysis and recommend and enhance fix solution fo"
type textarea "x"
type textarea "Analysis and recommend and enhance fix solution for"
type textarea "x"
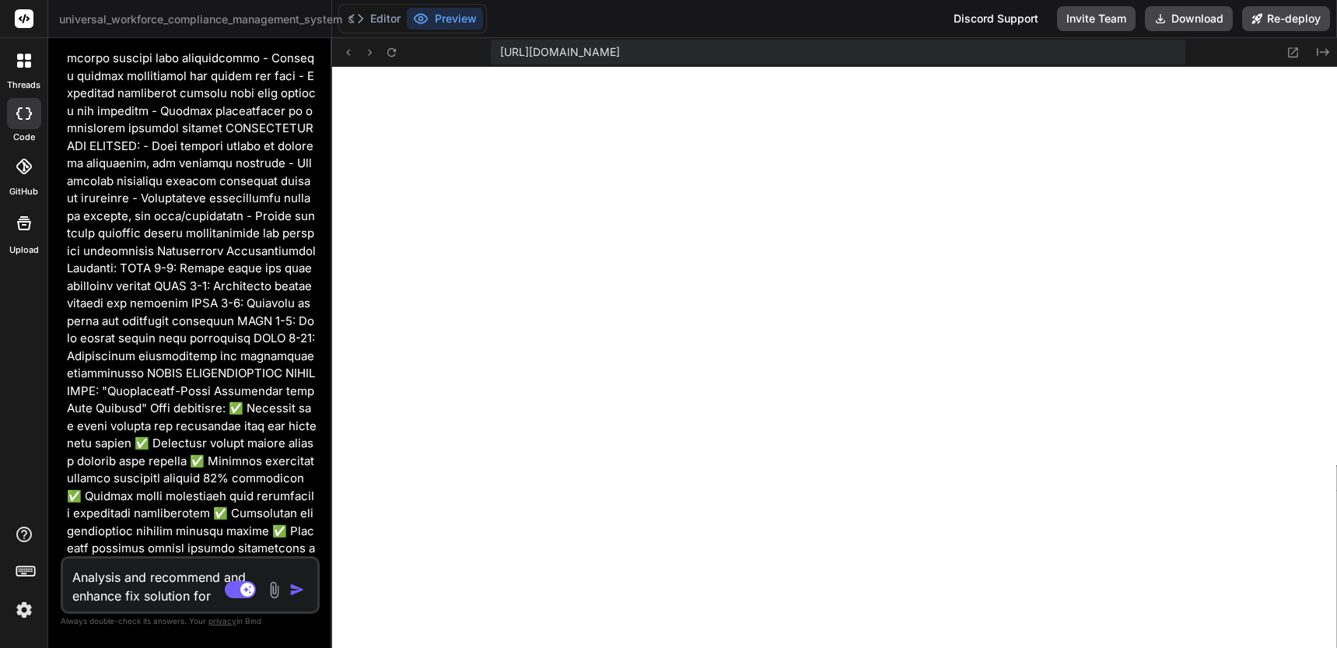
type textarea "Analysis and recommend and enhance fix solution for"
type textarea "x"
type textarea "Analysis and recommend and enhance fix solution for ""
paste textarea "Pay Structure Issues Hourly Rate Storage High Hourly rates stored as strings wi…"
type textarea "x"
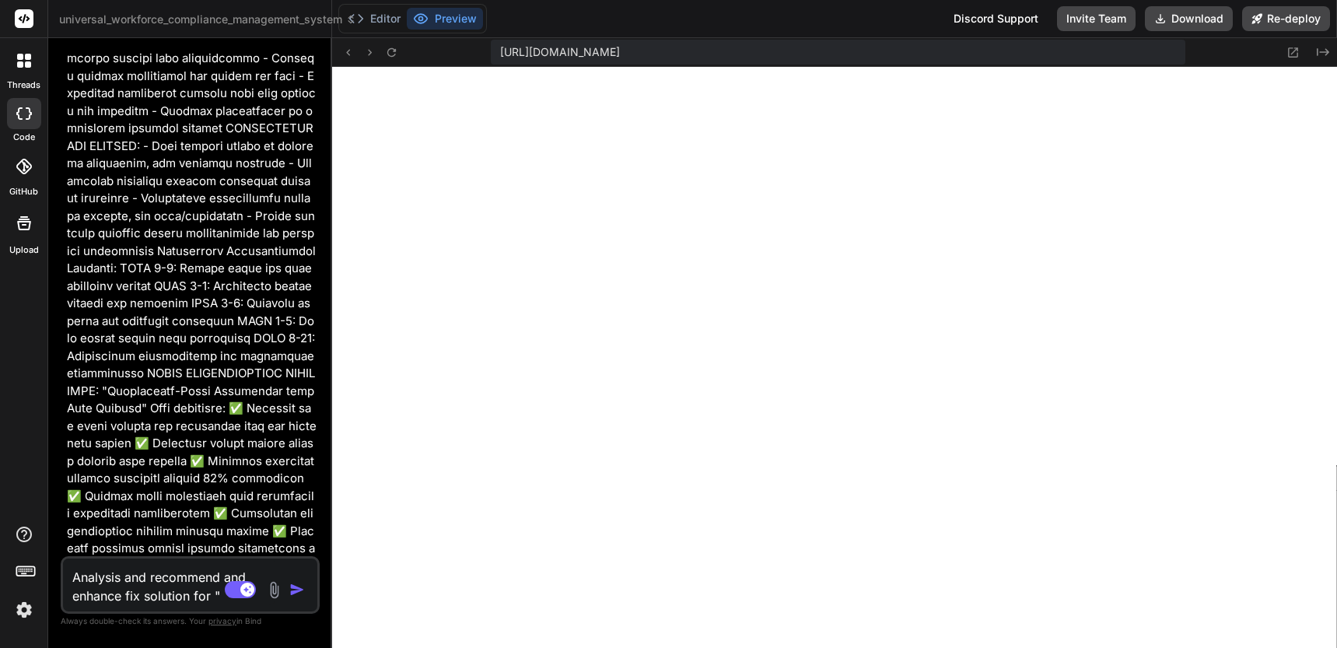
type textarea "Analysis and recommend and enhance fix solution for "Pay Structure Issues Hourl…"
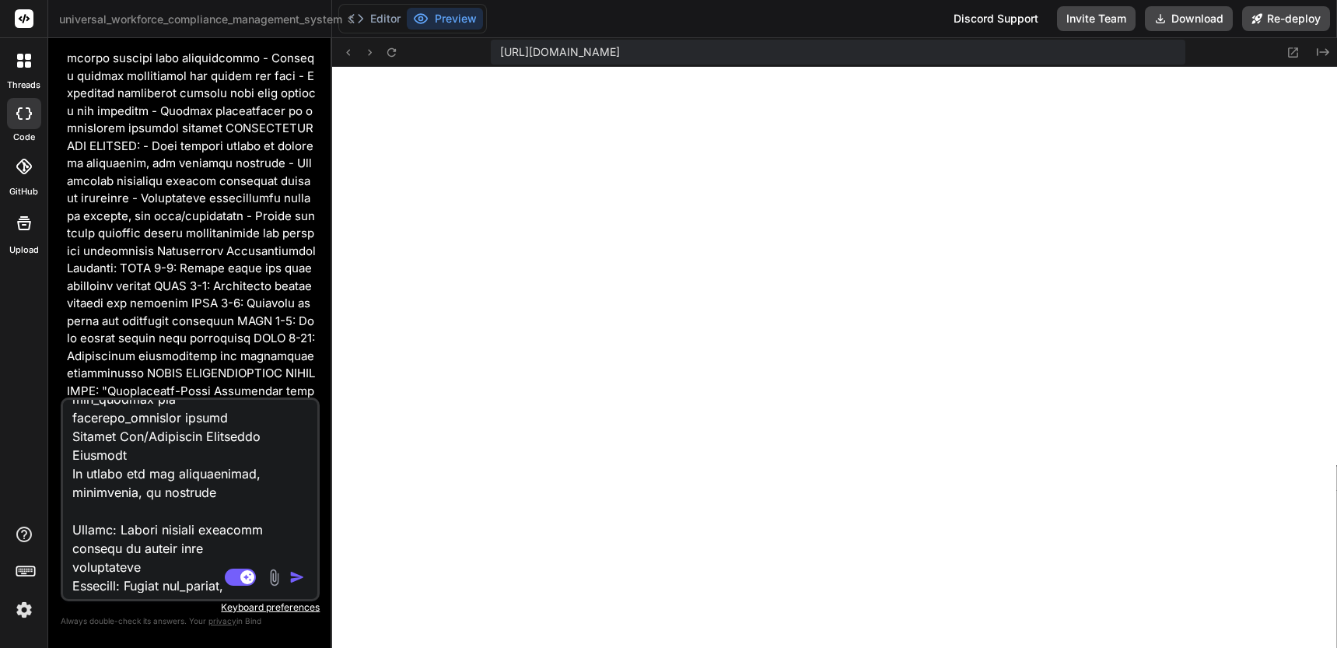
type textarea "x"
type textarea "Analysis and recommend and enhance fix solution for "Pay Structure Issues Hourl…"
type textarea "x"
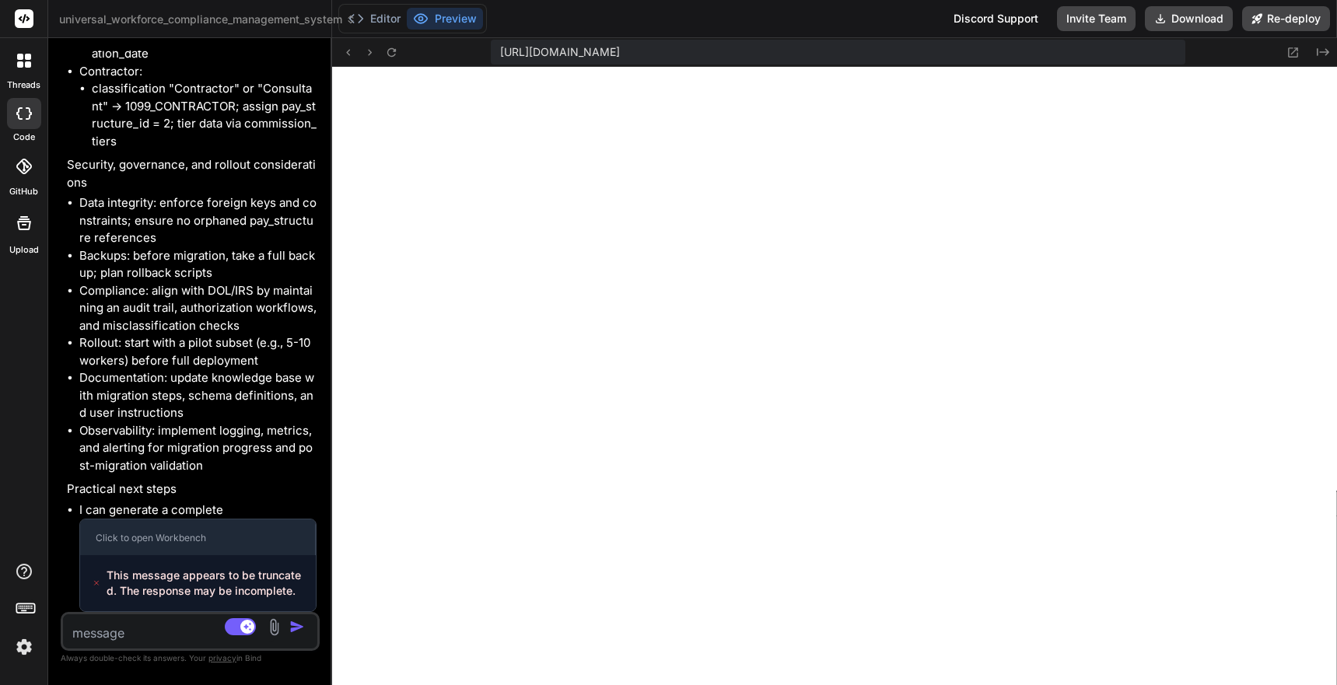
scroll to position [46494, 0]
drag, startPoint x: 109, startPoint y: 571, endPoint x: 301, endPoint y: 589, distance: 193.0
click at [301, 589] on span "This message appears to be truncated. The response may be incomplete." at bounding box center [205, 583] width 197 height 31
copy span "This message appears to be truncated. The response may be incomplete."
click at [174, 625] on textarea at bounding box center [169, 629] width 212 height 28
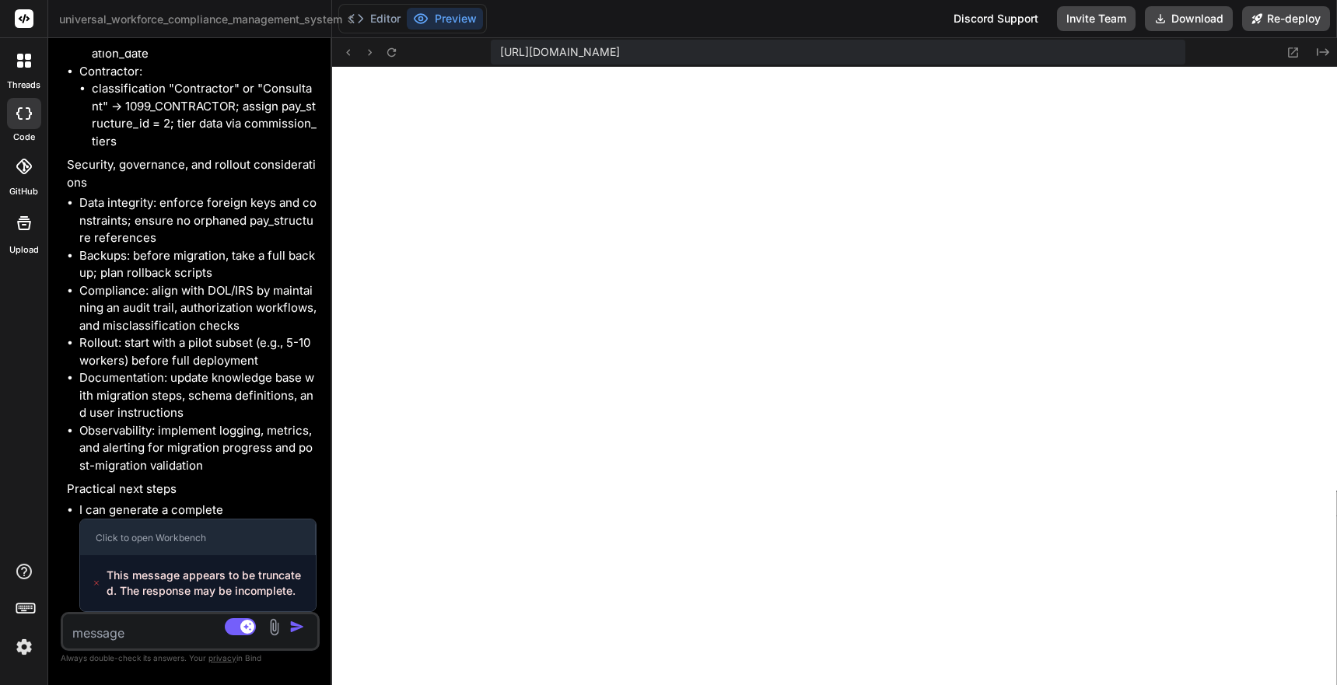
type textarea "x"
type textarea "A"
type textarea "x"
type textarea "An"
type textarea "x"
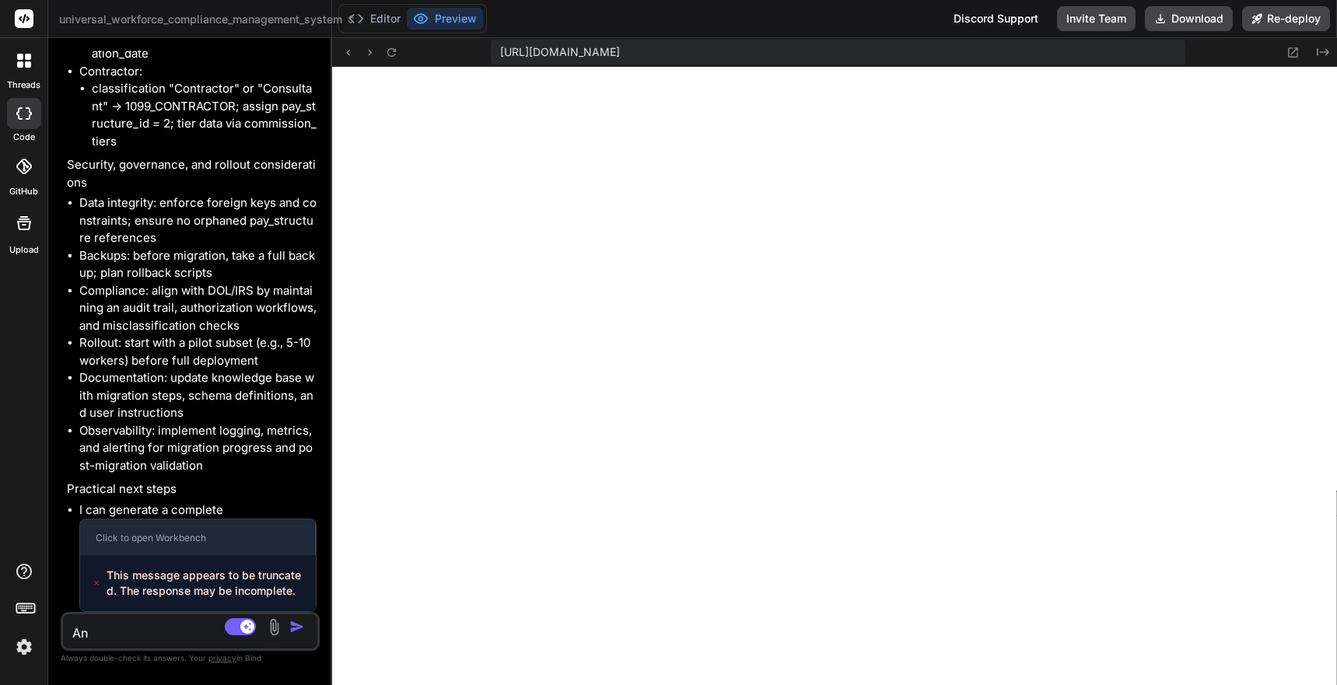
type textarea "Anl"
type textarea "x"
type textarea "An"
type textarea "x"
type textarea "Ana"
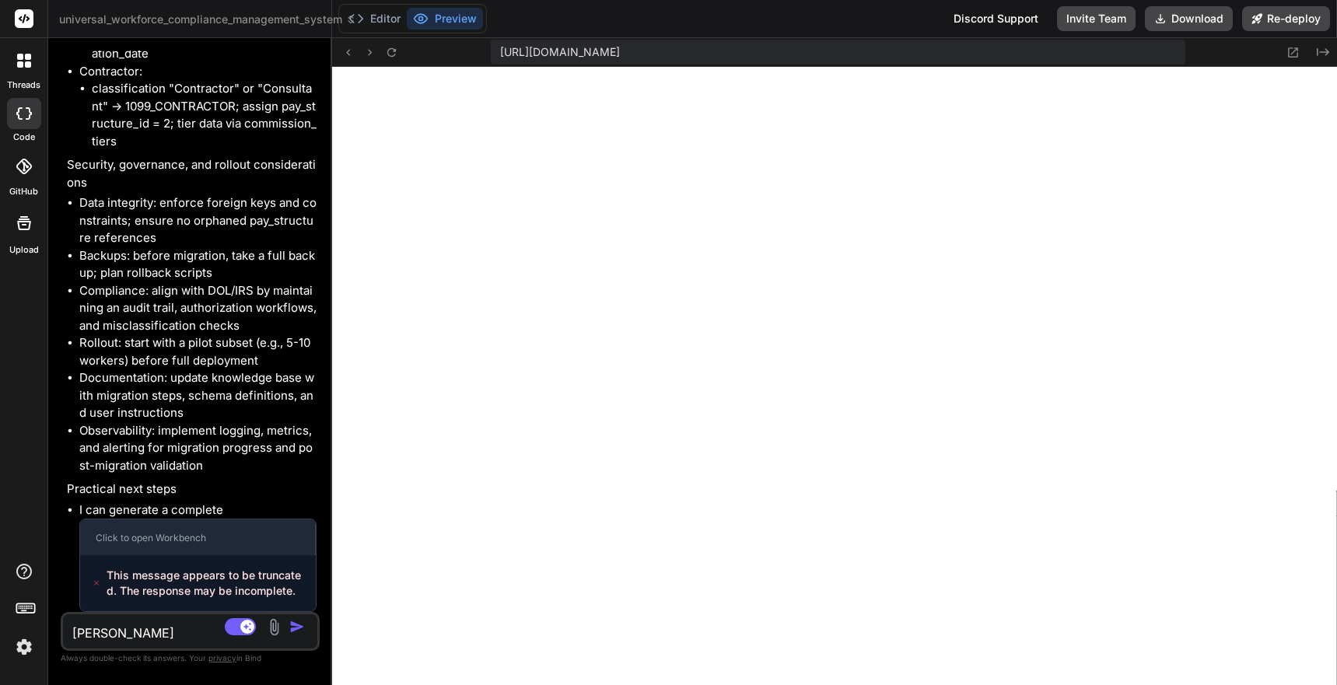
type textarea "x"
type textarea "Anal"
type textarea "x"
type textarea "Analy"
type textarea "x"
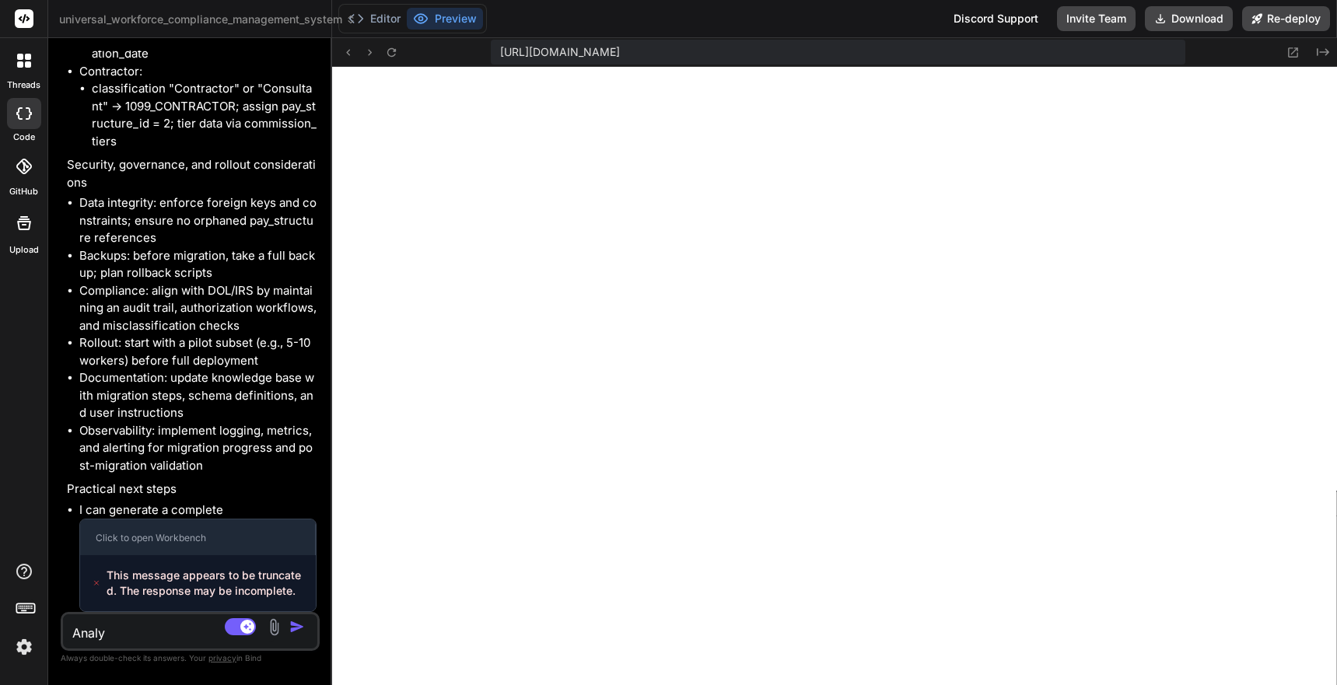
type textarea "Analys"
type textarea "x"
type textarea "Analysi"
type textarea "x"
type textarea "Analysis"
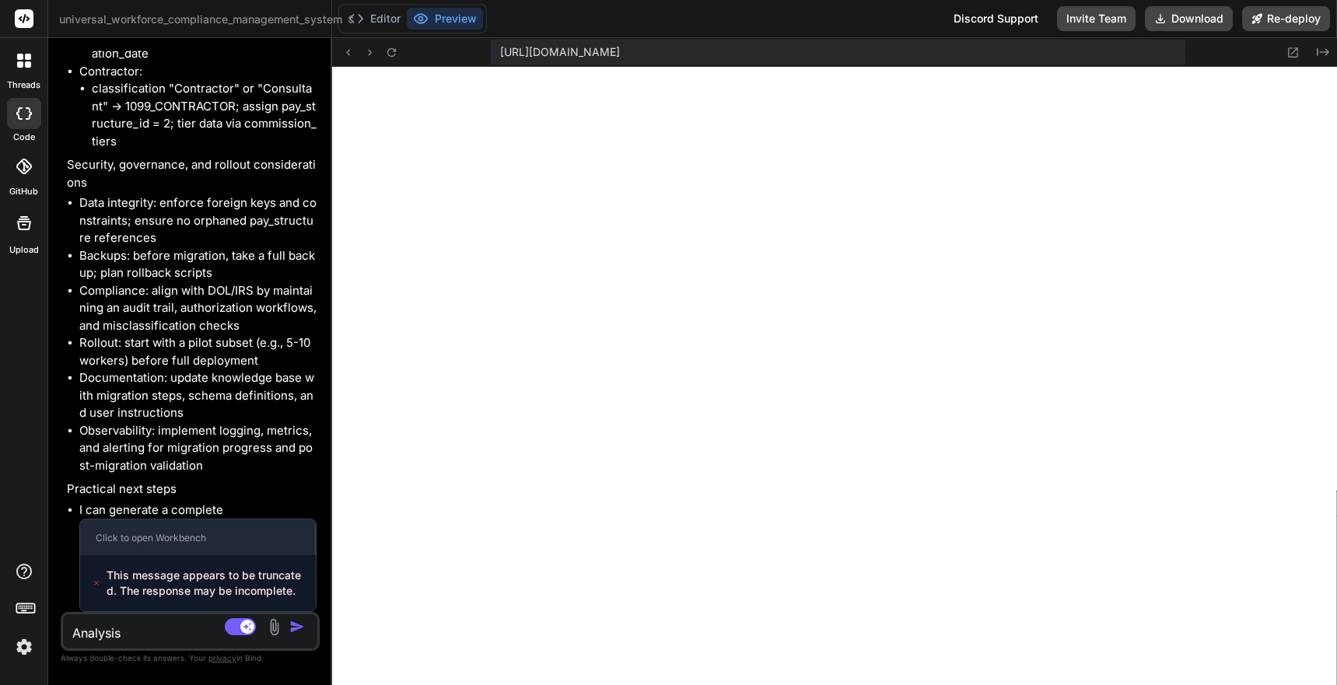
type textarea "x"
type textarea "Analysis"
type textarea "x"
type textarea "Analysis a"
type textarea "x"
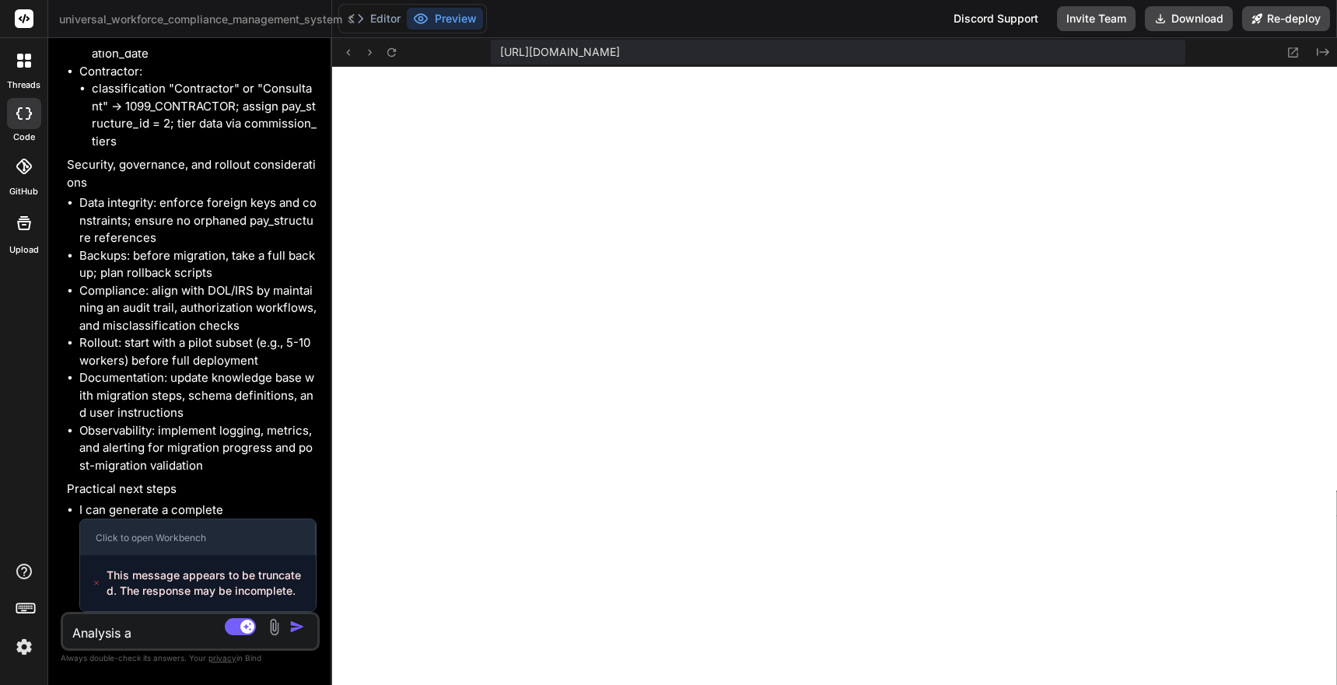
type textarea "Analysis an"
type textarea "x"
type textarea "Analysis and"
type textarea "x"
type textarea "Analysis and"
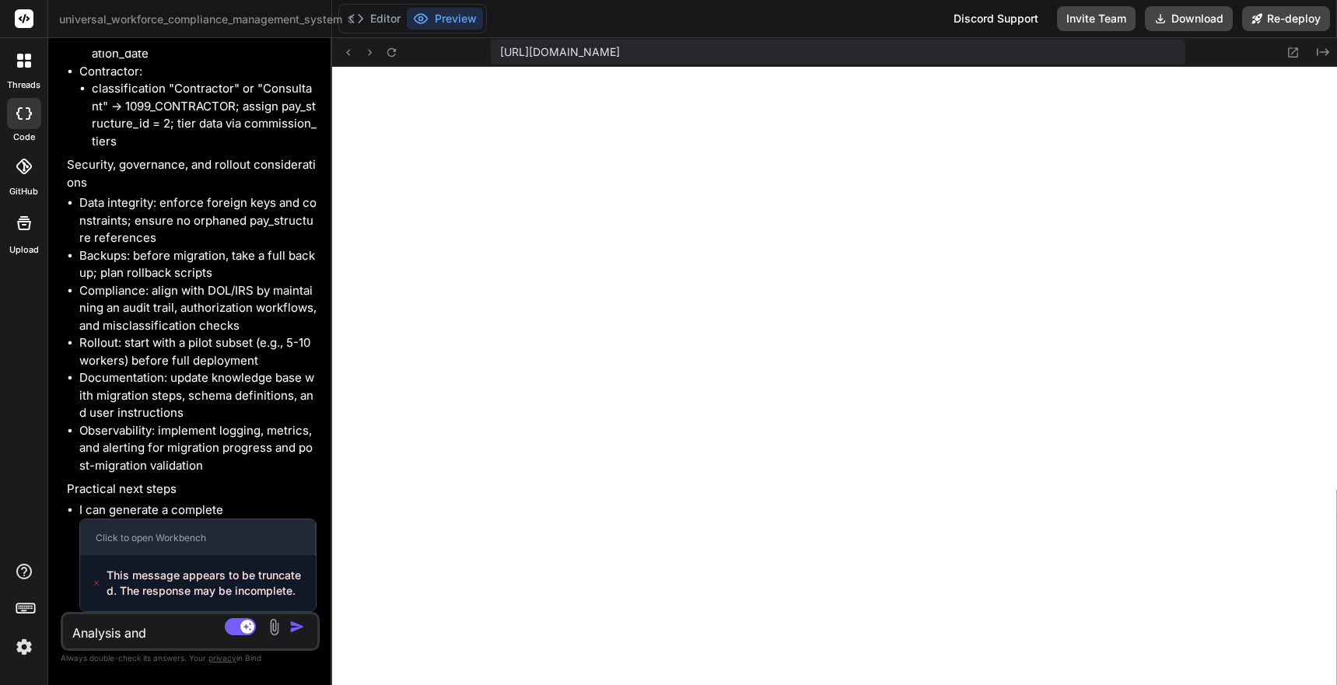
type textarea "x"
type textarea "Analysis and i"
type textarea "x"
type textarea "Analysis and im"
type textarea "x"
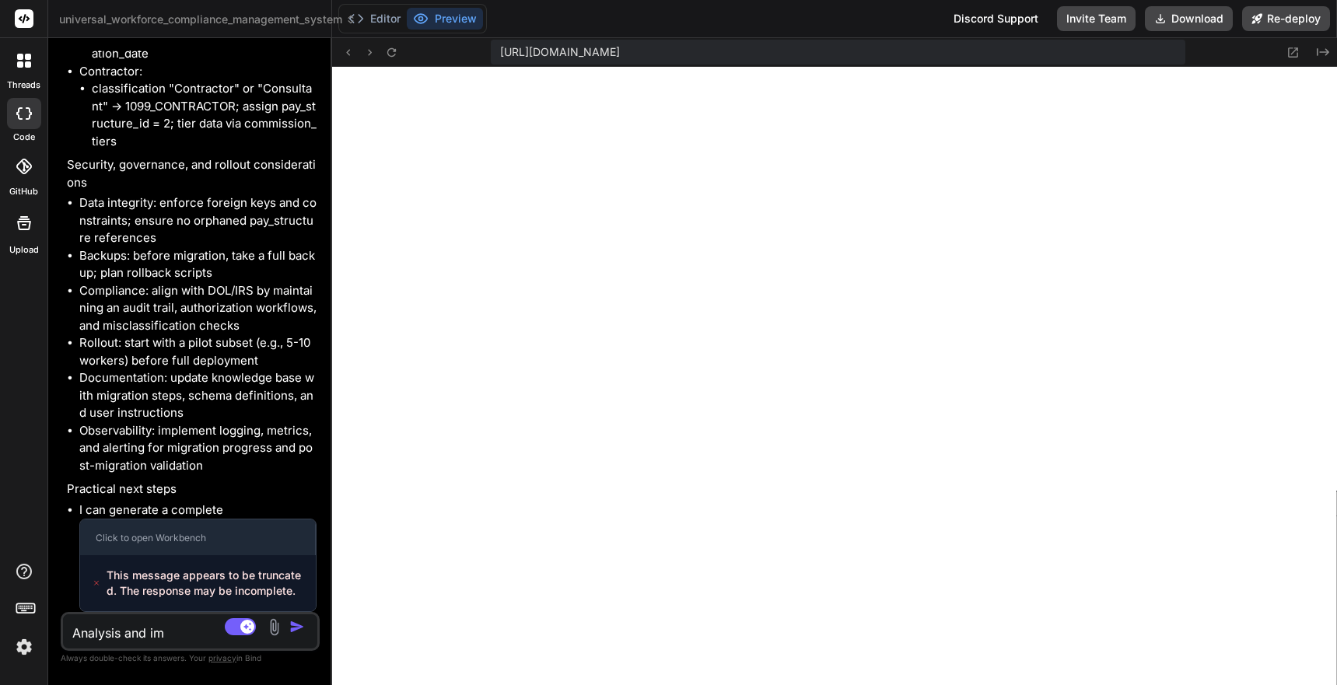
type textarea "Analysis and imp"
type textarea "x"
type textarea "Analysis and impl"
type textarea "x"
type textarea "Analysis and imple"
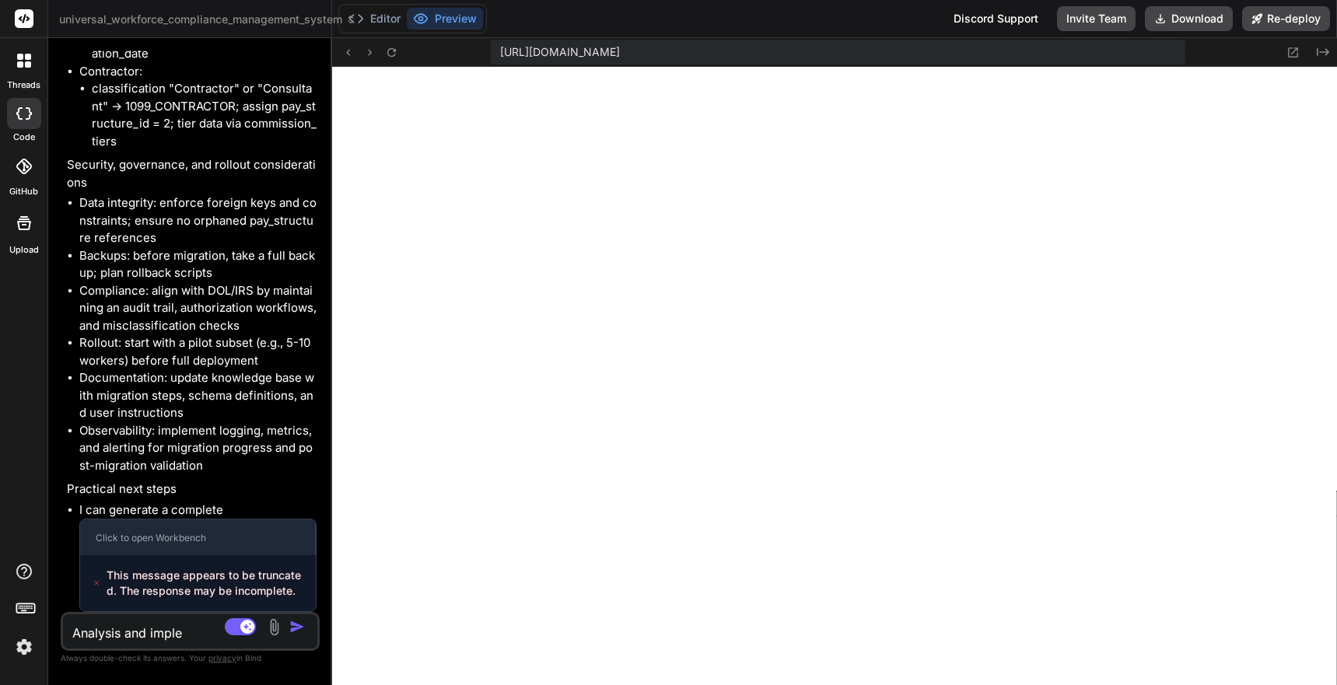
type textarea "x"
type textarea "Analysis and implem"
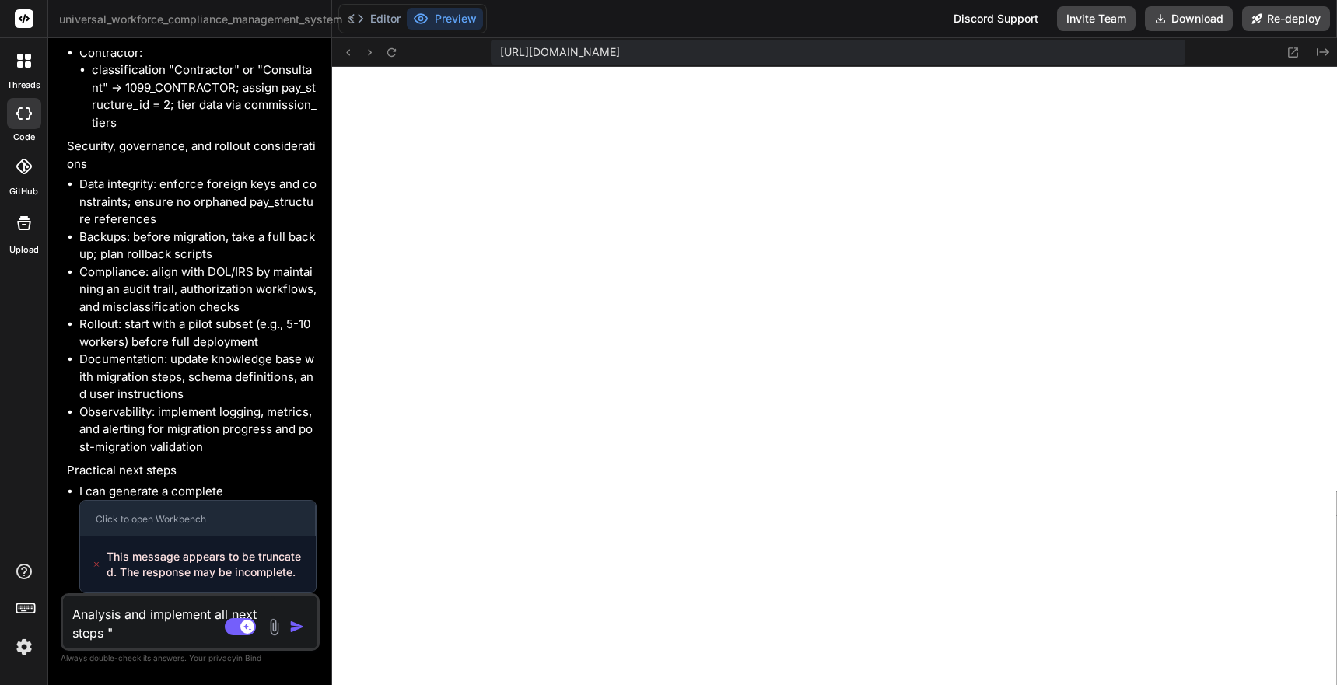
paste textarea "This message appears to be truncated. The response may be incomplete."
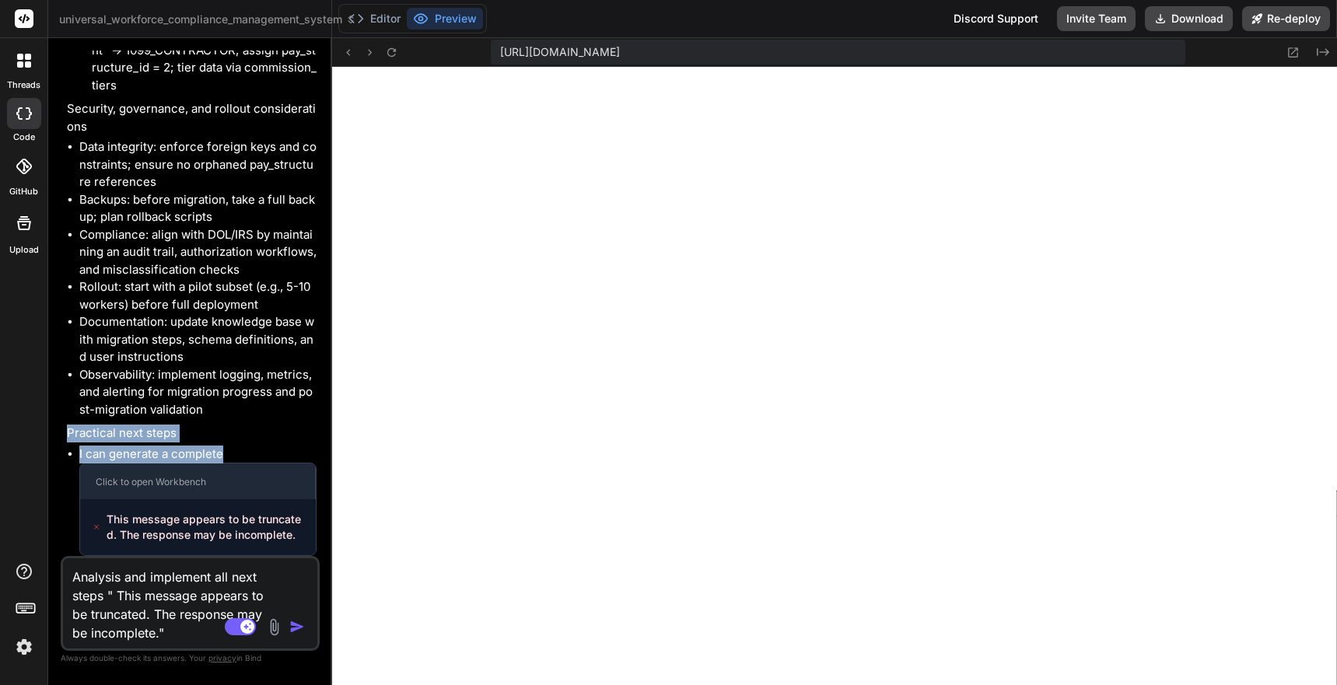
drag, startPoint x: 68, startPoint y: 489, endPoint x: 236, endPoint y: 505, distance: 168.8
copy div "Practical next steps I can generate a complete"
drag, startPoint x: 103, startPoint y: 594, endPoint x: 112, endPoint y: 659, distance: 65.9
click at [103, 594] on textarea "Analysis and implement all next steps " This message appears to be truncated. T…" at bounding box center [169, 601] width 212 height 84
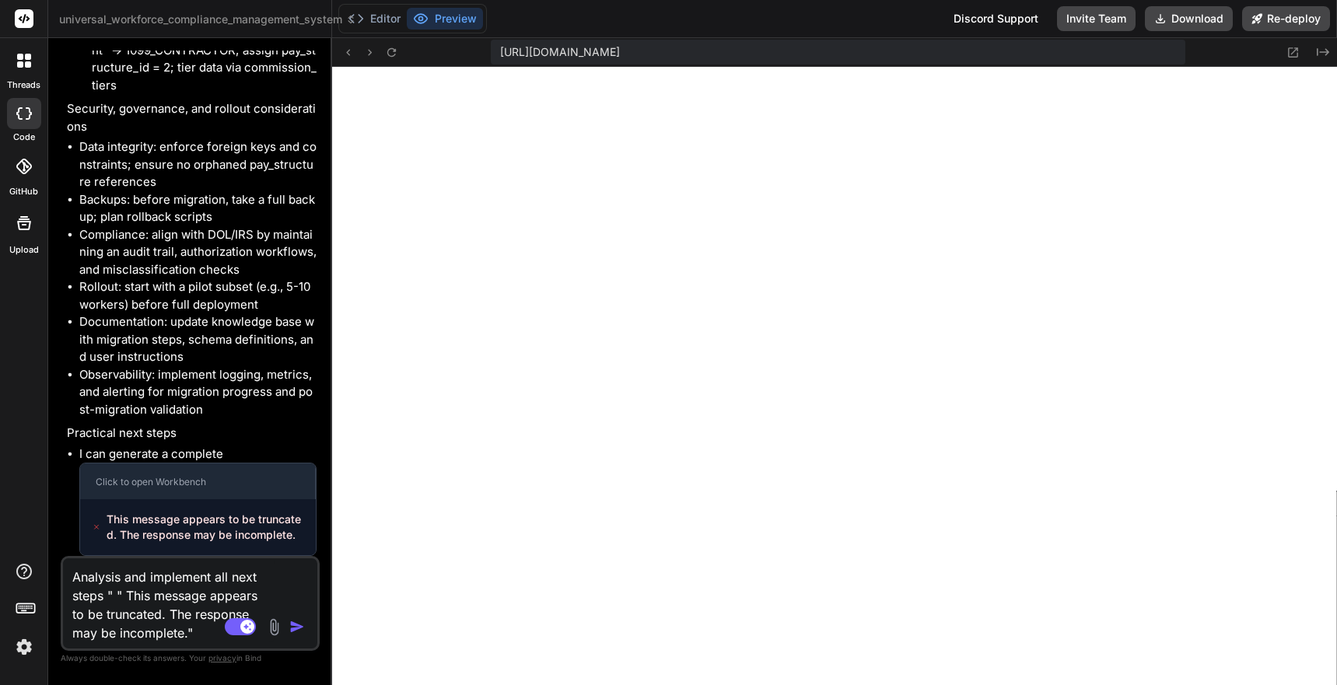
paste textarea "Practical next steps I can generate a complete"
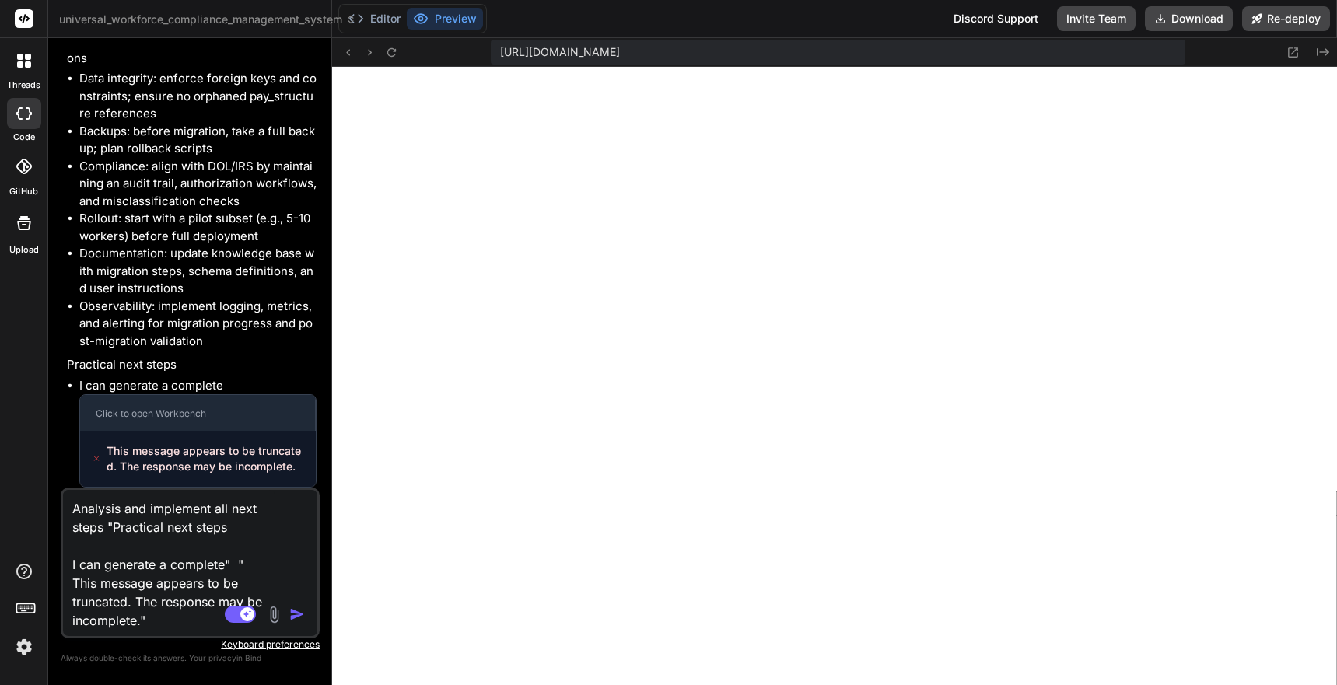
click at [162, 629] on textarea "Analysis and implement all next steps "Practical next steps I can generate a co…" at bounding box center [169, 560] width 212 height 140
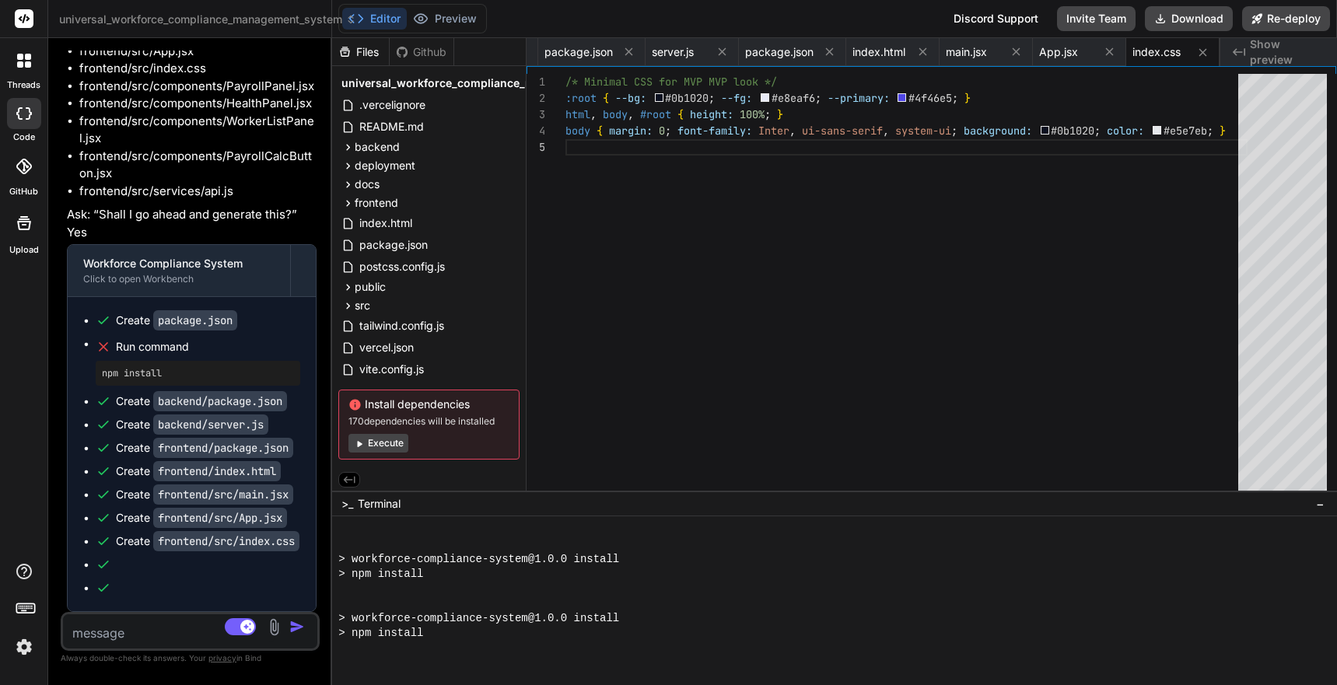
scroll to position [48165, 0]
click at [366, 443] on button "Execute" at bounding box center [379, 443] width 60 height 19
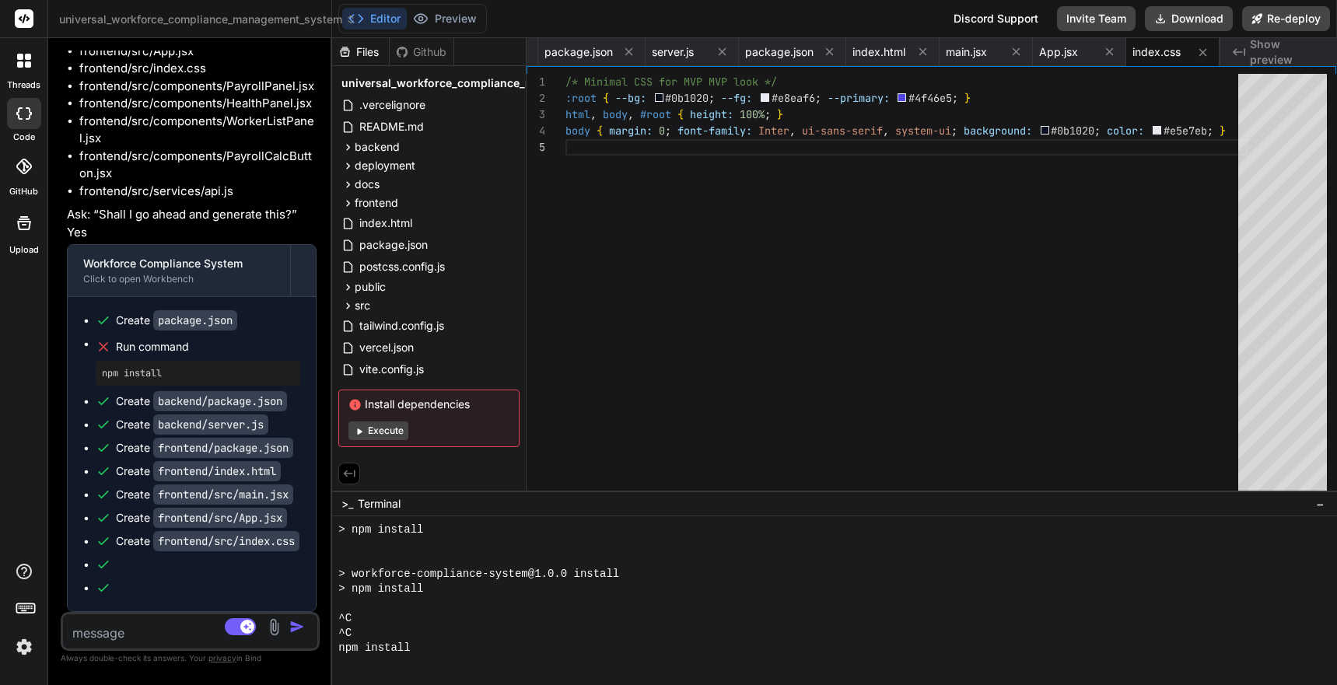
scroll to position [3725, 0]
click at [426, 647] on div "npm install" at bounding box center [826, 648] width 977 height 15
click at [360, 433] on icon at bounding box center [359, 432] width 12 height 12
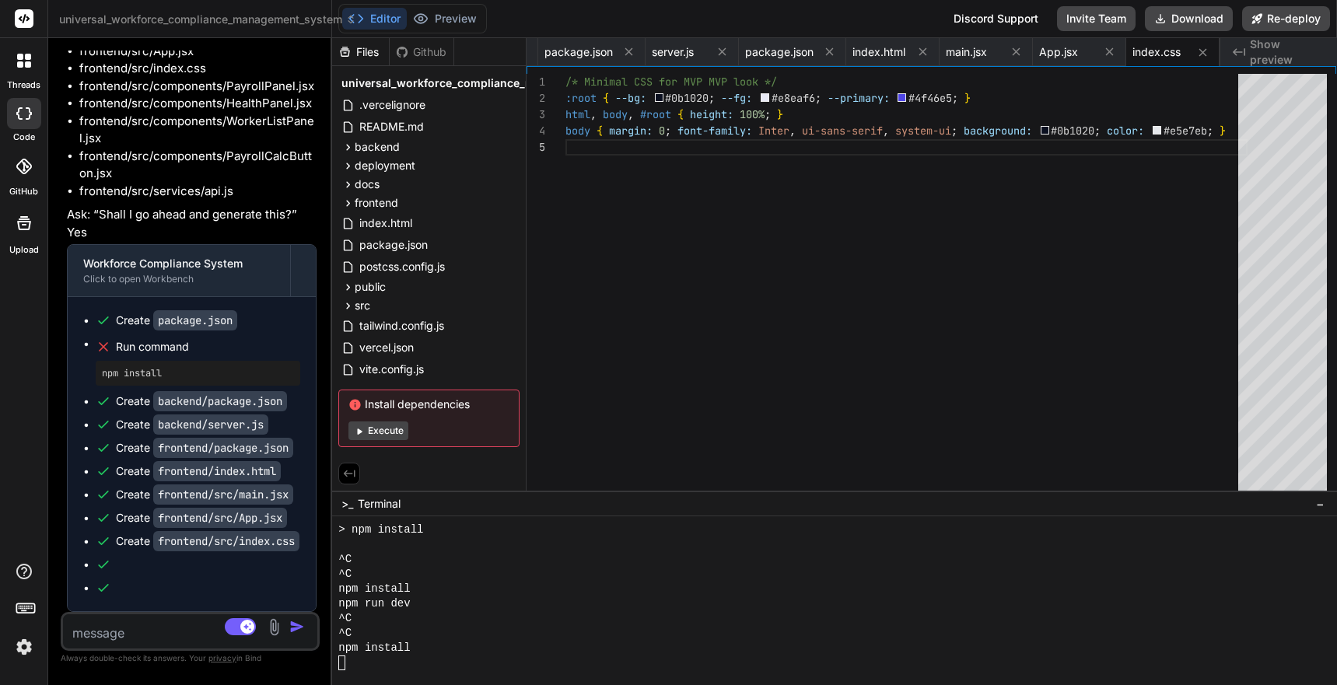
click at [361, 429] on icon at bounding box center [359, 432] width 12 height 12
click at [124, 638] on textarea at bounding box center [169, 629] width 212 height 28
click at [344, 647] on textarea "Terminal input" at bounding box center [341, 663] width 6 height 15
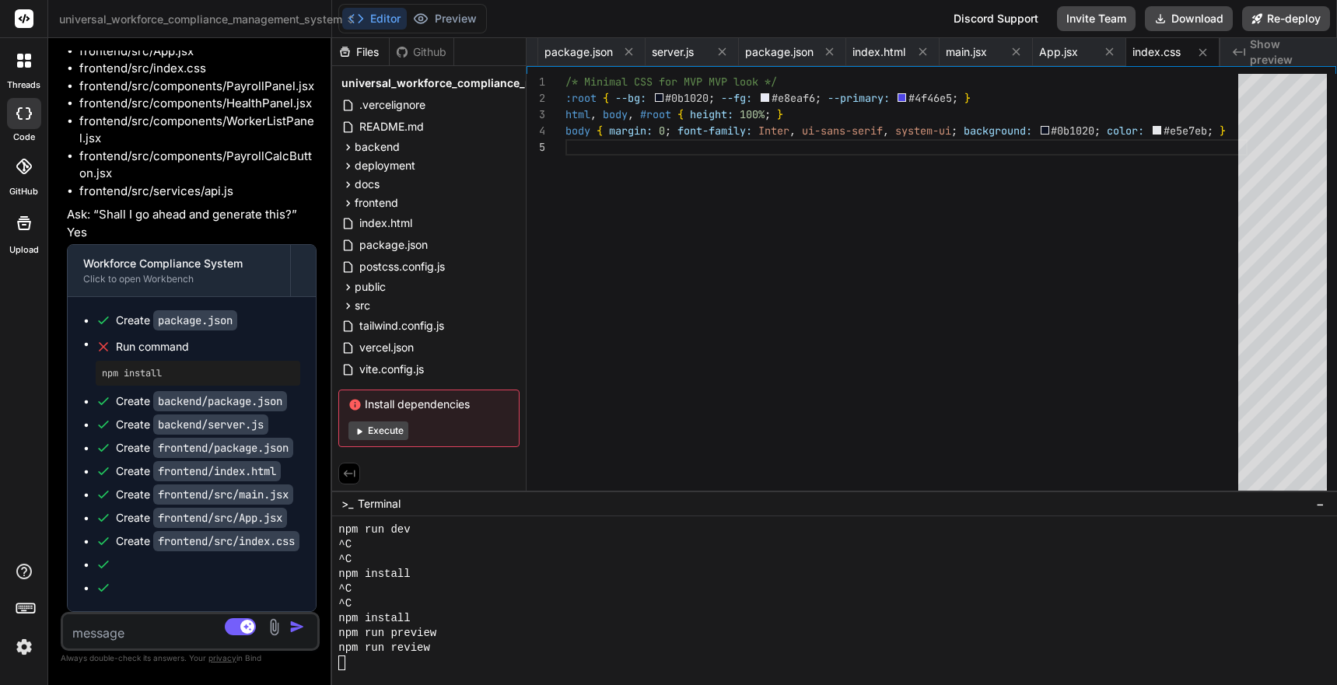
click at [130, 647] on p "Always double-check its answers. Your privacy in Bind" at bounding box center [190, 658] width 259 height 15
click at [124, 639] on textarea at bounding box center [169, 629] width 212 height 28
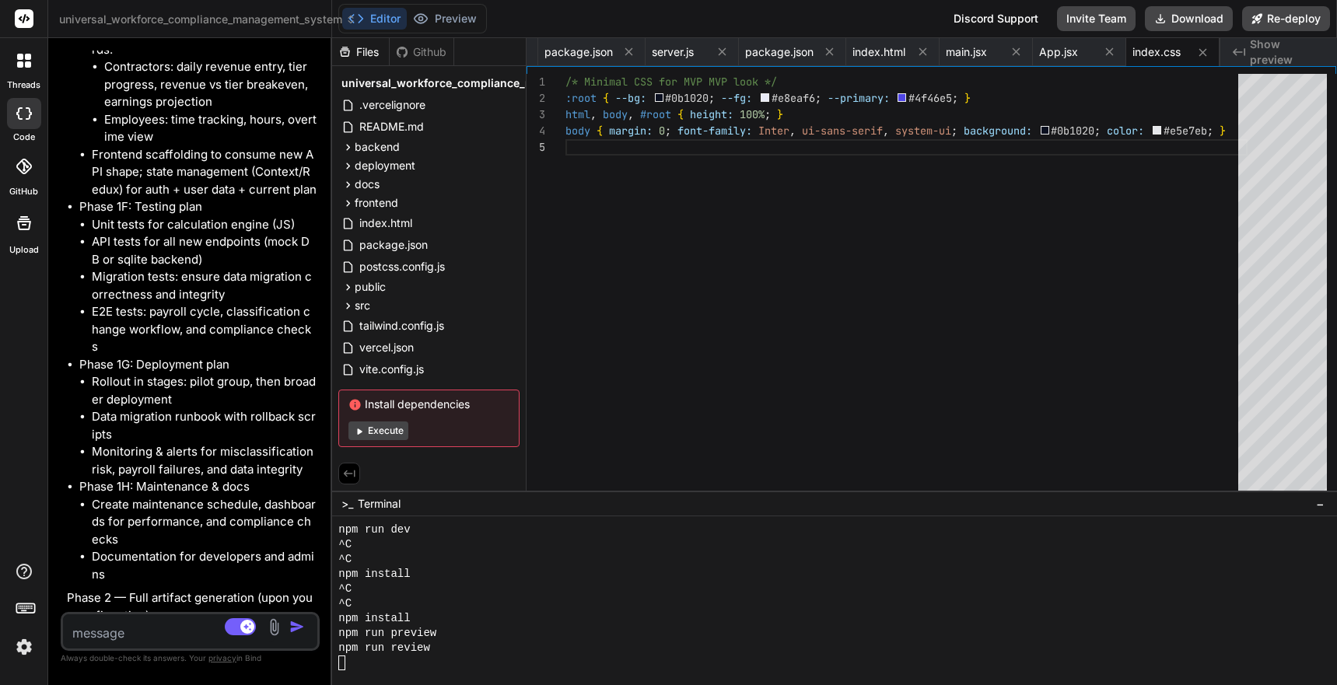
scroll to position [51991, 0]
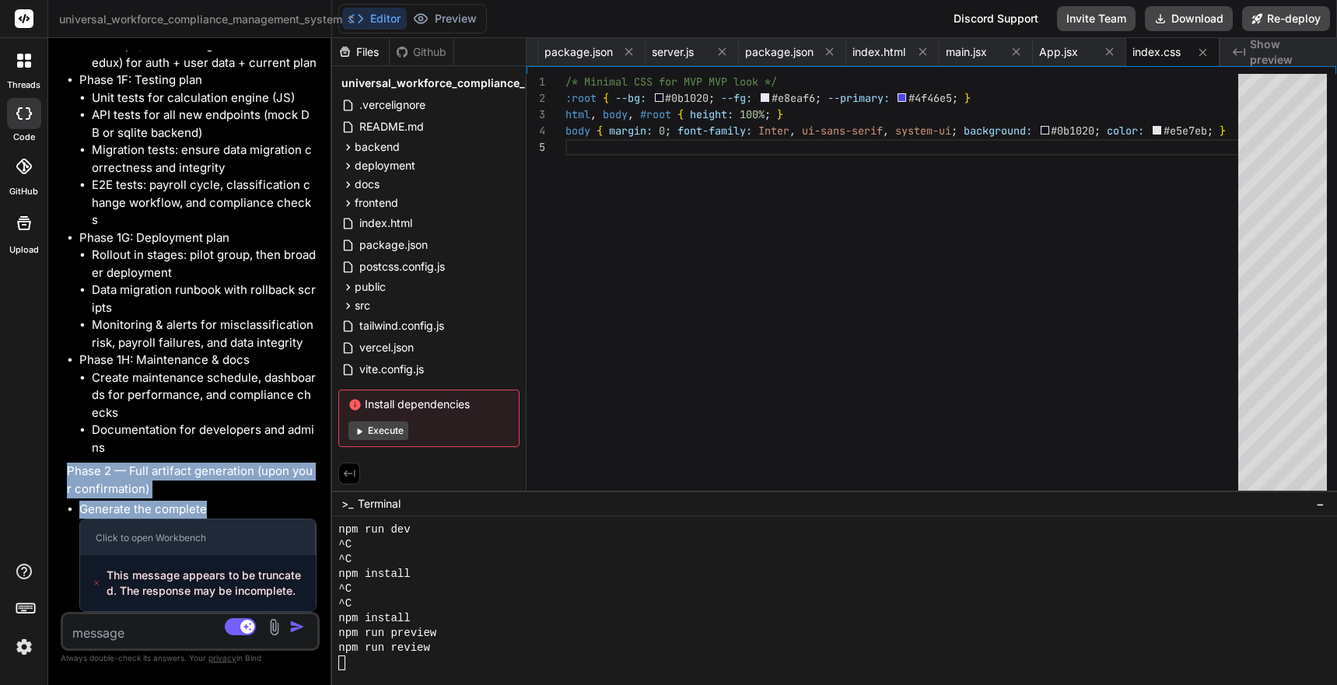
drag, startPoint x: 67, startPoint y: 472, endPoint x: 219, endPoint y: 505, distance: 155.9
copy div "Phase 2 — Full artifact generation (upon your confirmation) Generate the comple…"
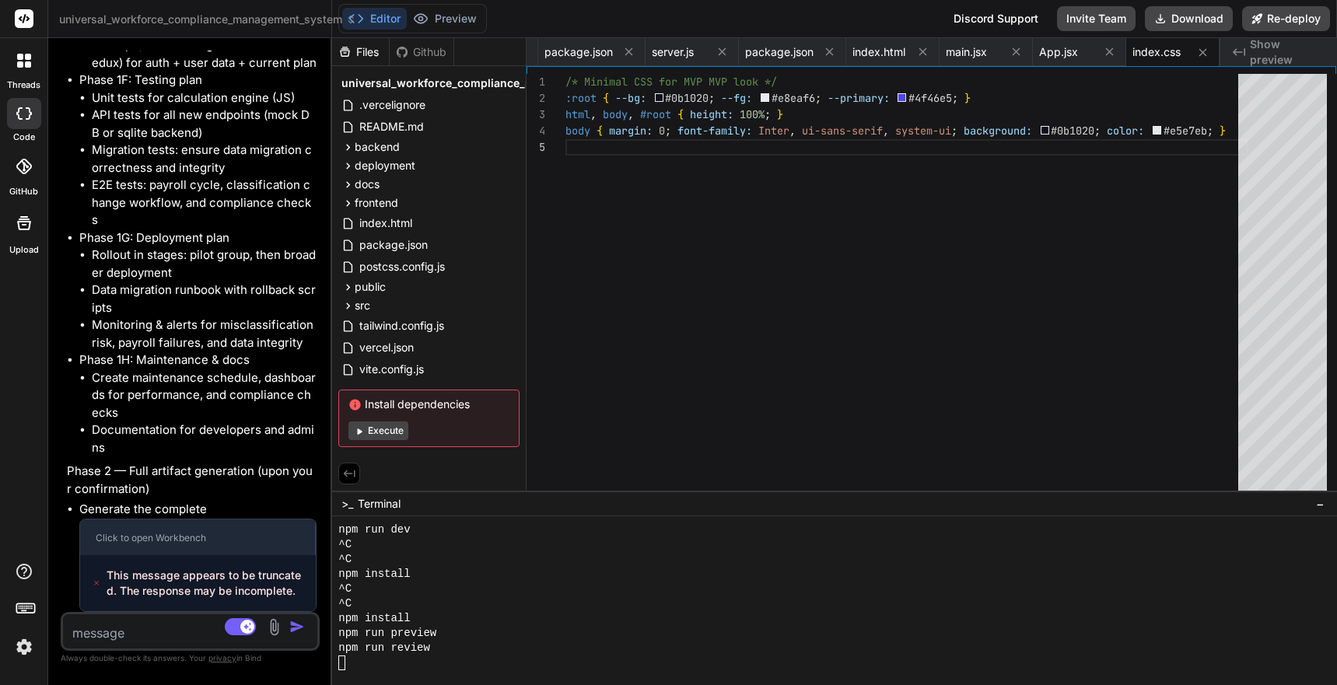
click at [156, 629] on textarea at bounding box center [169, 629] width 212 height 28
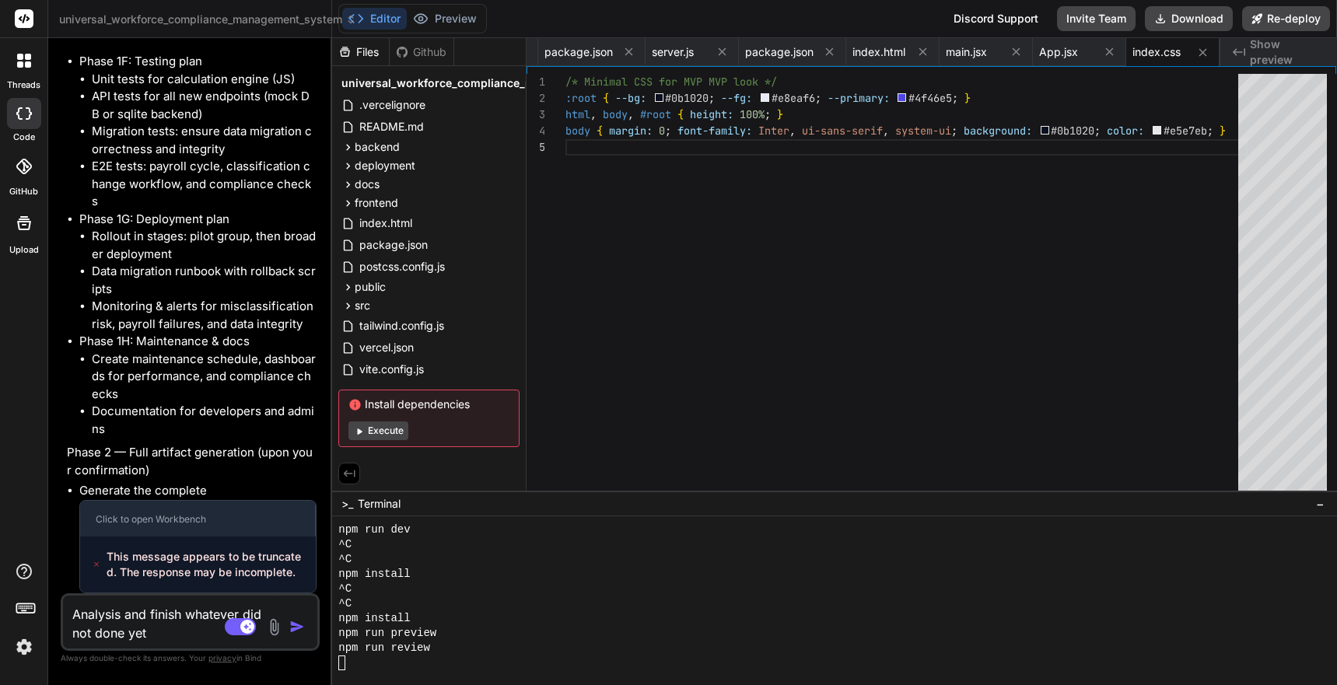
scroll to position [52009, 0]
drag, startPoint x: 107, startPoint y: 557, endPoint x: 319, endPoint y: 587, distance: 214.4
click at [319, 587] on div "You Bind AI I'll implement a comprehensive nail spa-specific pay structure syst…" at bounding box center [192, 322] width 256 height 543
copy span "This message appears to be truncated. The response may be incomplete."
click at [207, 637] on textarea "Analysis and finish whatever did not done yet because" at bounding box center [169, 619] width 212 height 47
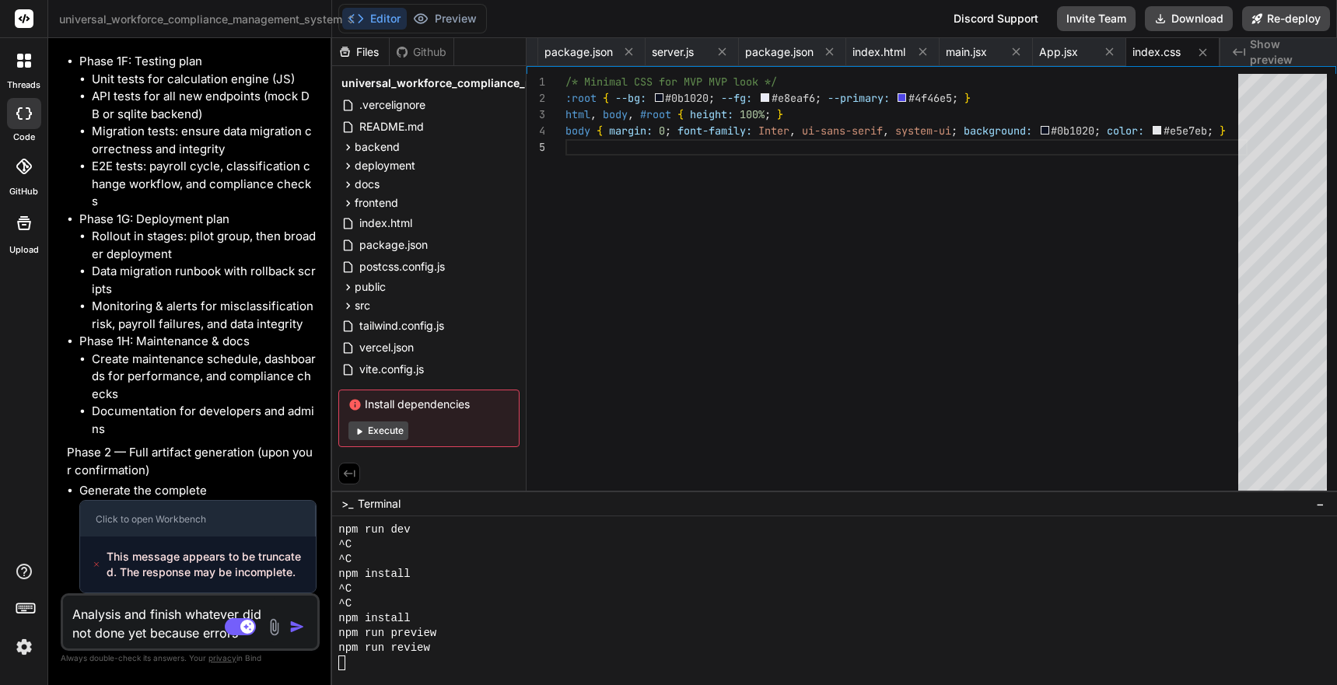
paste textarea "This message appears to be truncated. The response may be incomplete."
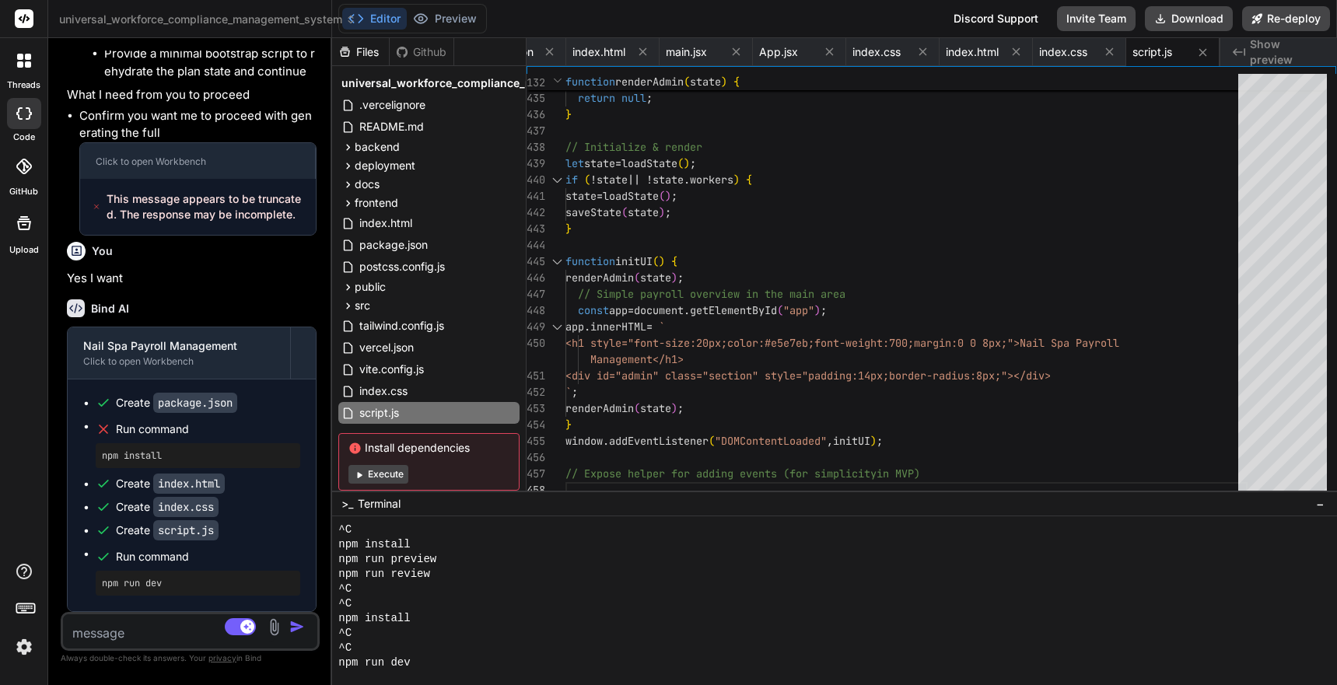
scroll to position [3947, 0]
click at [359, 476] on icon at bounding box center [360, 475] width 5 height 6
click at [342, 647] on textarea "Terminal input" at bounding box center [341, 663] width 6 height 15
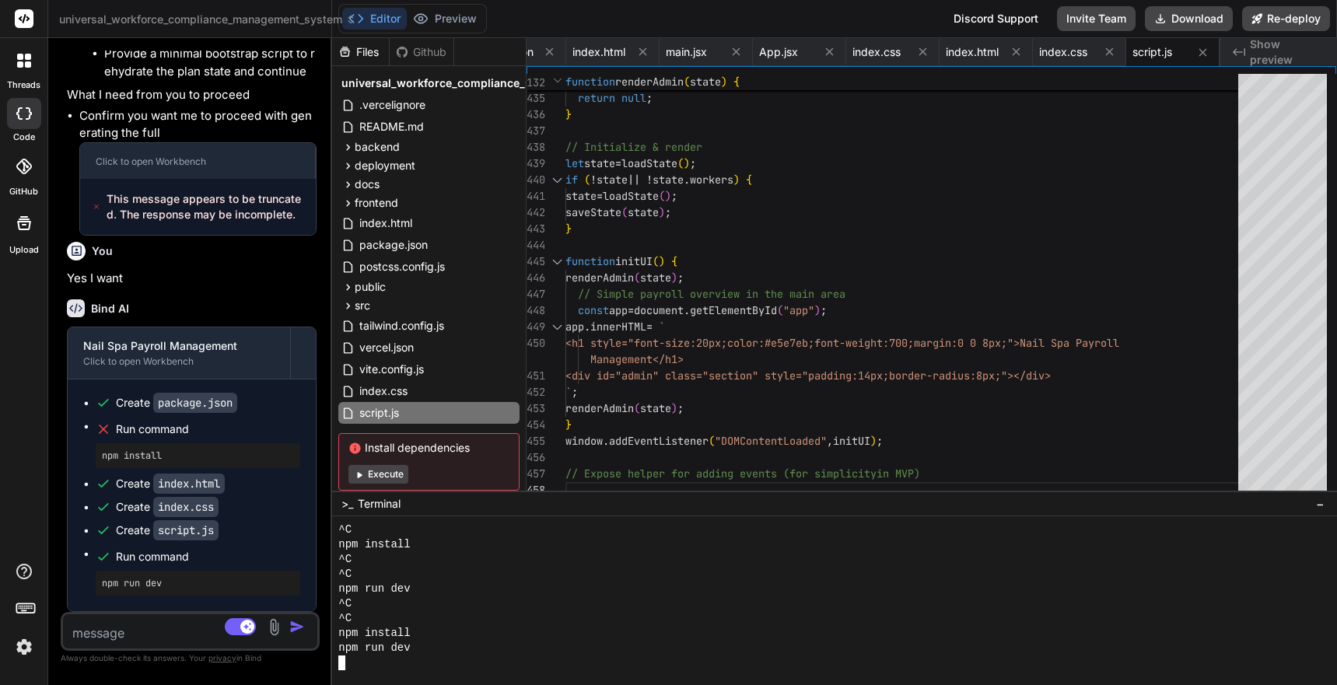
click at [178, 634] on textarea at bounding box center [169, 629] width 212 height 28
click at [342, 647] on textarea "Terminal input" at bounding box center [341, 663] width 6 height 15
click at [119, 638] on textarea at bounding box center [169, 629] width 212 height 28
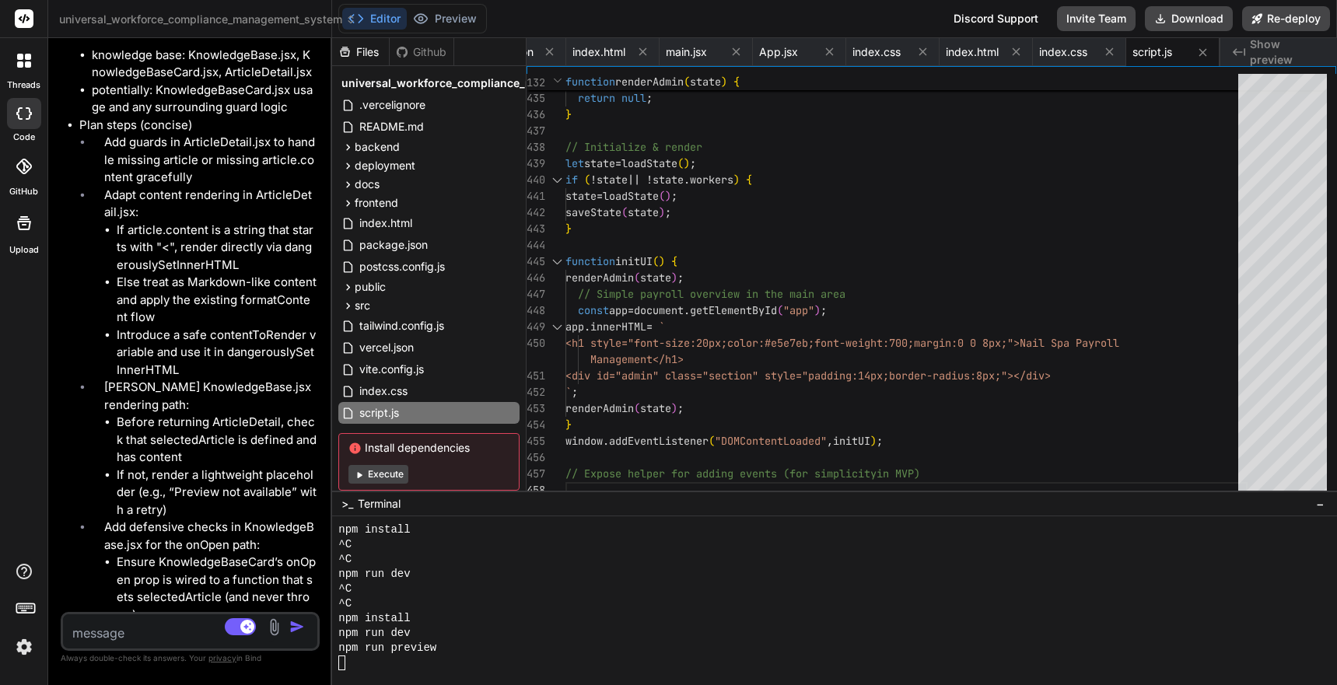
scroll to position [58690, 0]
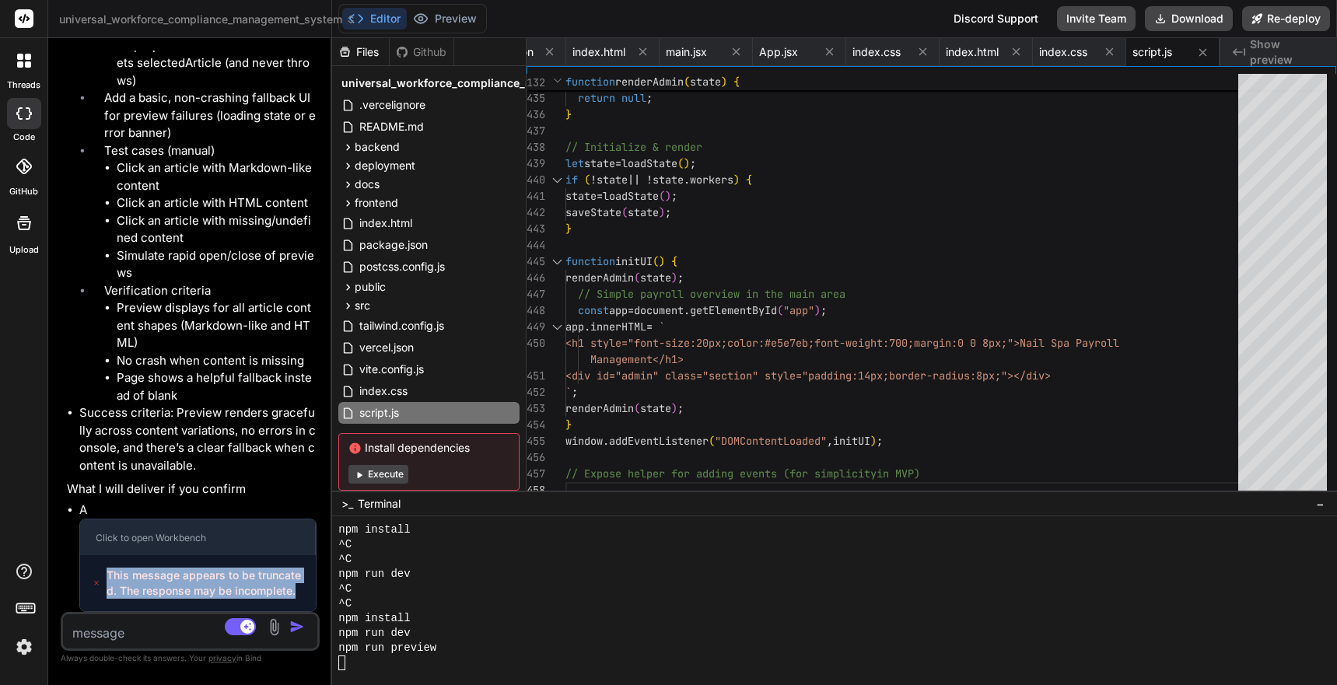
drag, startPoint x: 106, startPoint y: 572, endPoint x: 304, endPoint y: 601, distance: 200.5
click at [304, 601] on div "This message appears to be truncated. The response may be incomplete." at bounding box center [198, 583] width 236 height 56
copy span "This message appears to be truncated. The response may be incomplete."
click at [180, 632] on textarea at bounding box center [169, 629] width 212 height 28
paste textarea "This message appears to be truncated. The response may be incomplete."
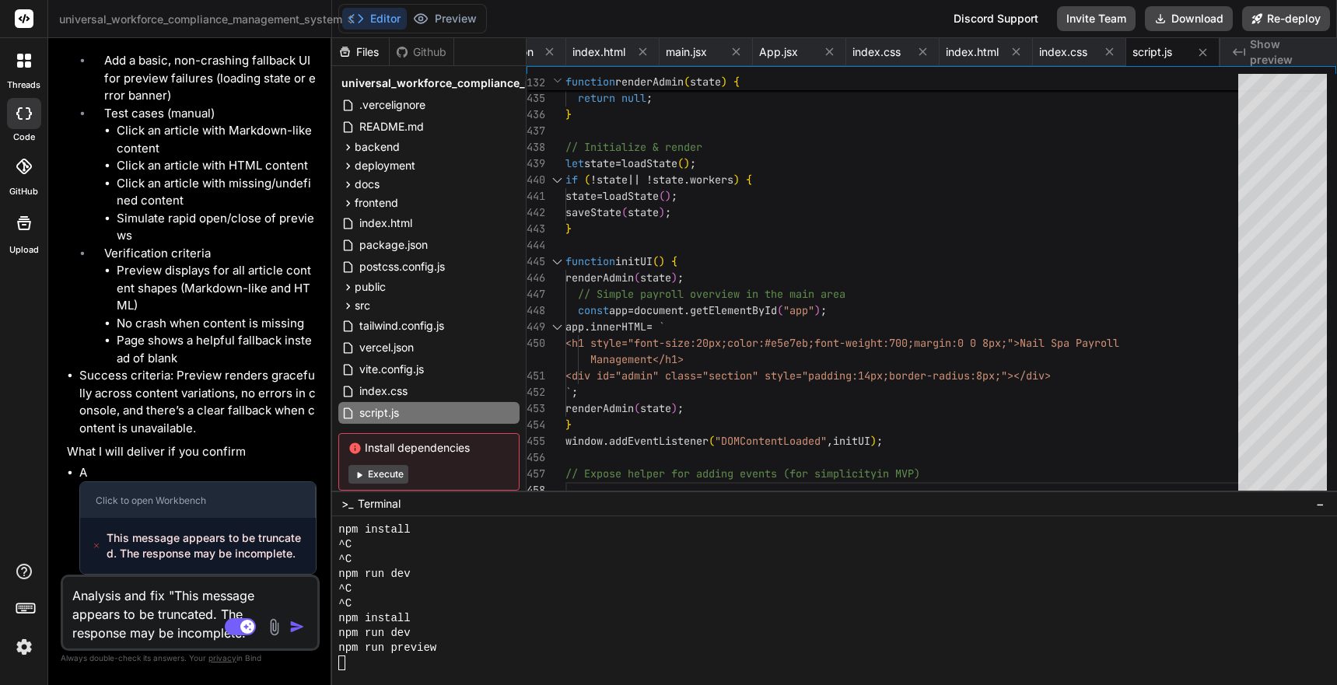
click at [296, 624] on img "button" at bounding box center [297, 627] width 16 height 16
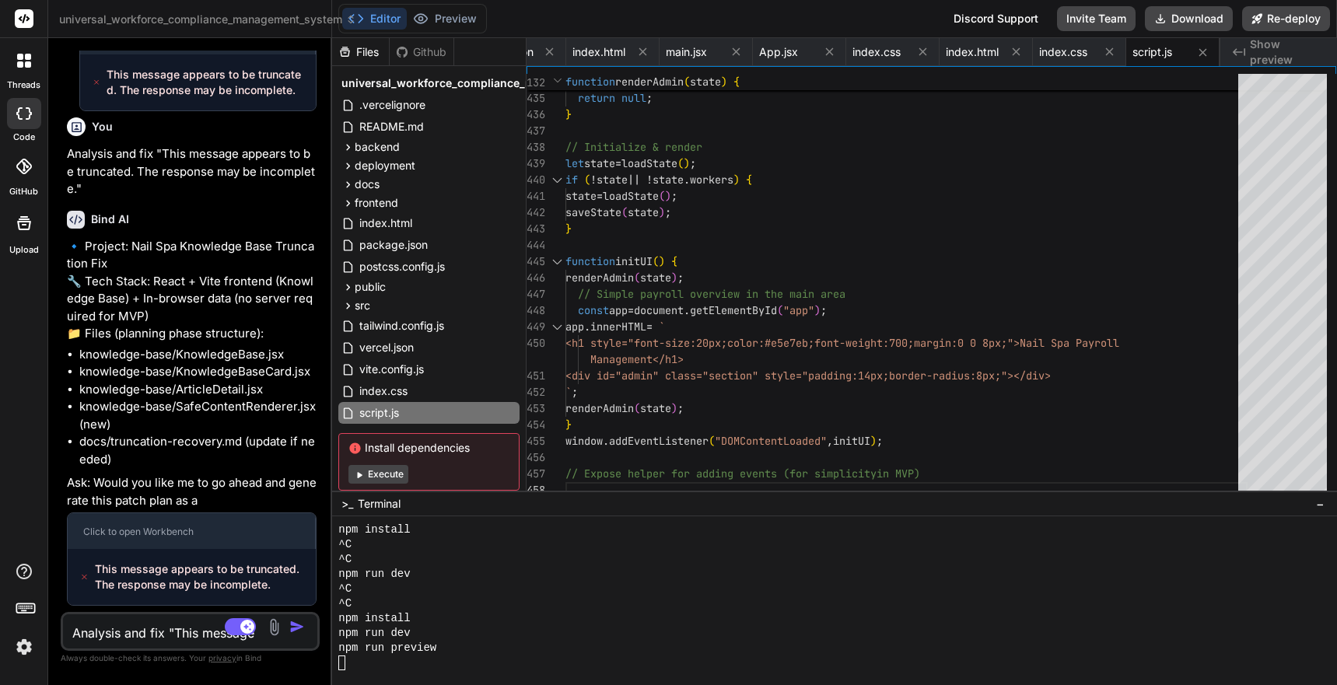
scroll to position [59226, 0]
drag, startPoint x: 96, startPoint y: 569, endPoint x: 292, endPoint y: 591, distance: 196.5
click at [292, 591] on span "This message appears to be truncated. The response may be incomplete." at bounding box center [199, 577] width 208 height 31
copy span "This message appears to be truncated. The response may be incomplete."
click at [142, 636] on textarea "Analysis and fix "This message appears to be truncated. The response may be inc…" at bounding box center [169, 629] width 212 height 28
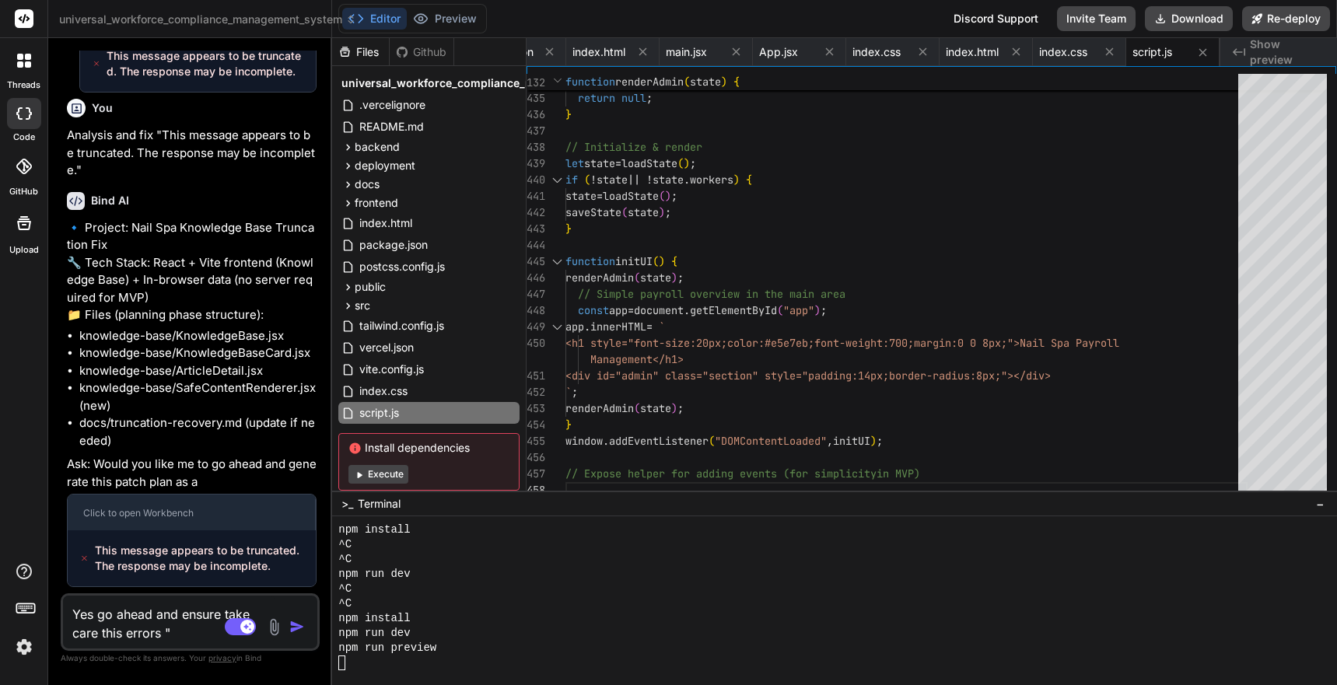
paste textarea "This message appears to be truncated. The response may be incomplete."
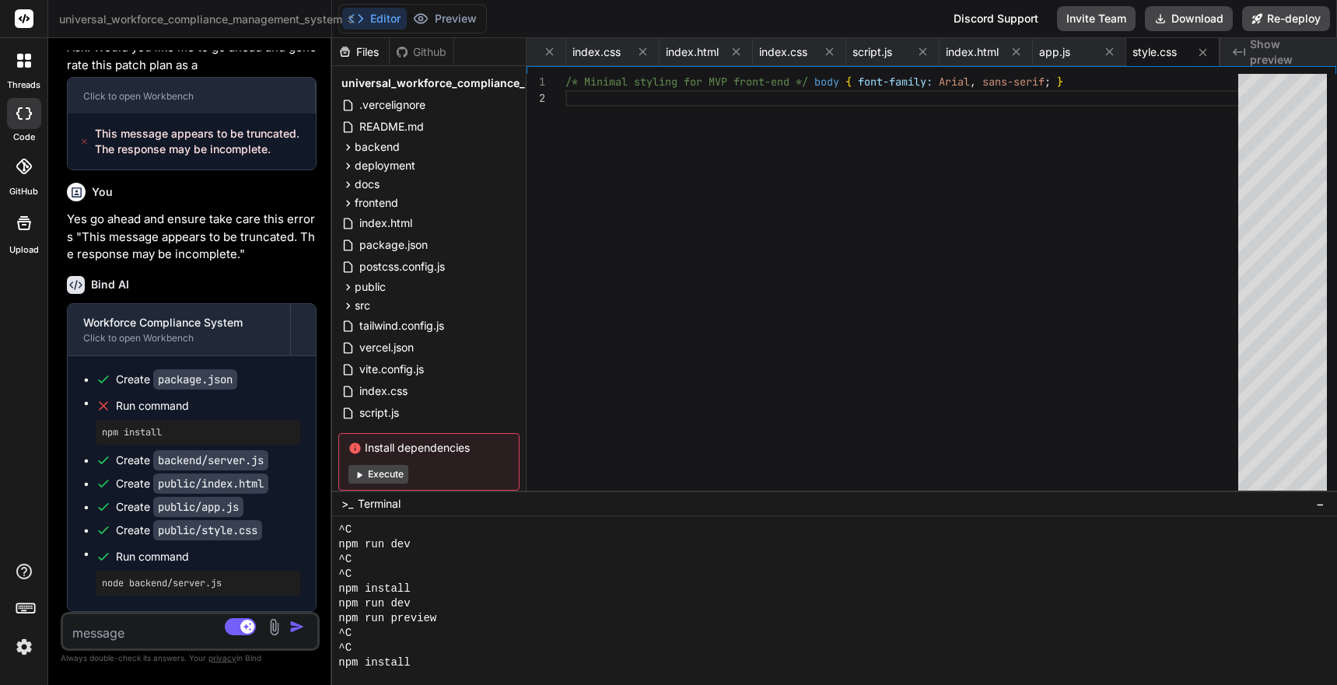
scroll to position [37, 0]
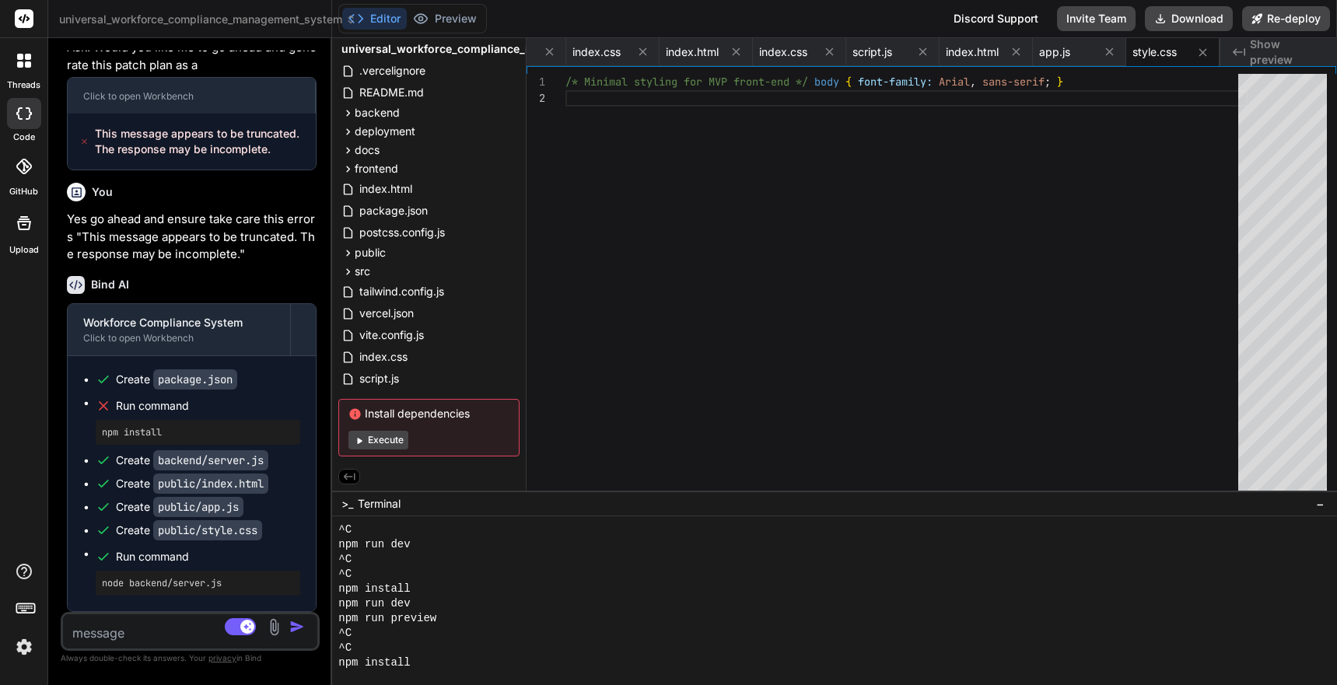
click at [160, 632] on textarea at bounding box center [169, 629] width 212 height 28
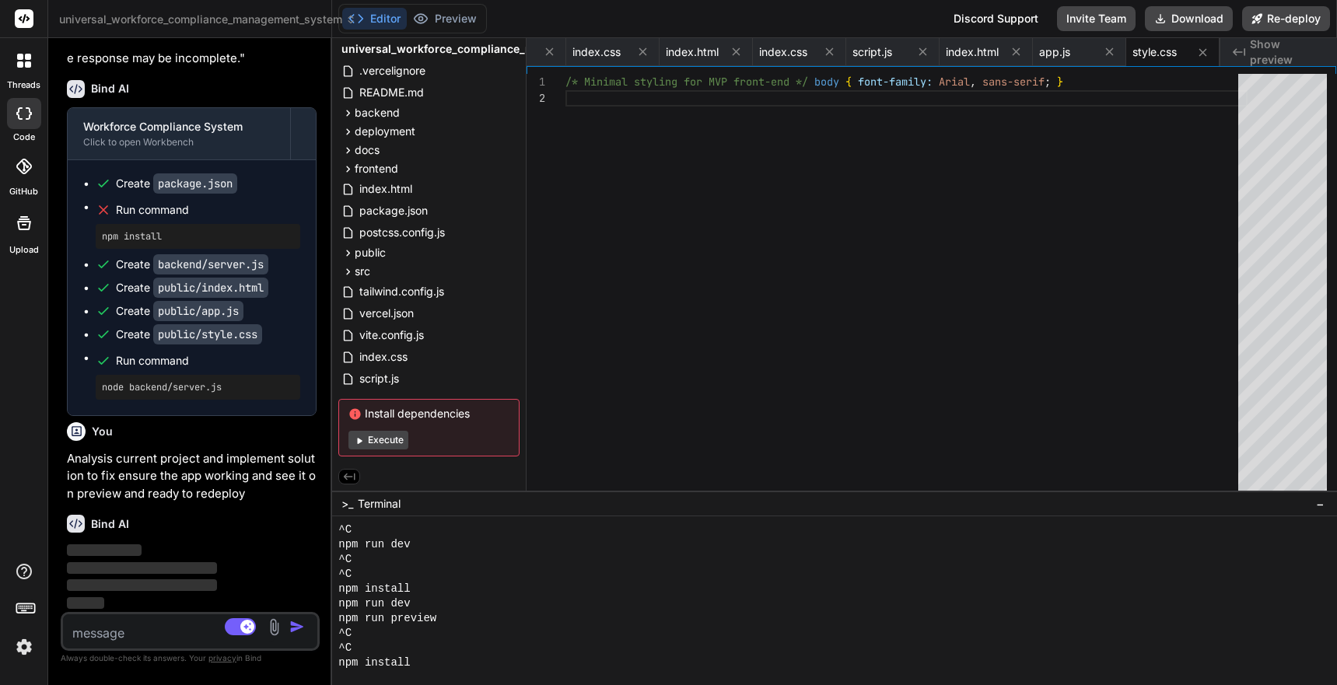
scroll to position [59858, 0]
